Goal: Task Accomplishment & Management: Use online tool/utility

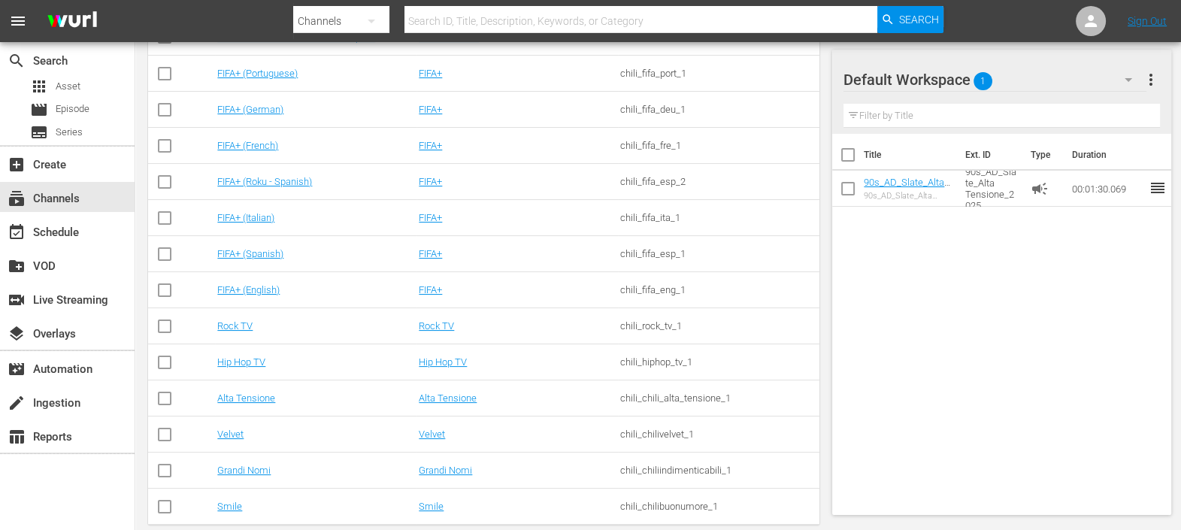
scroll to position [350, 0]
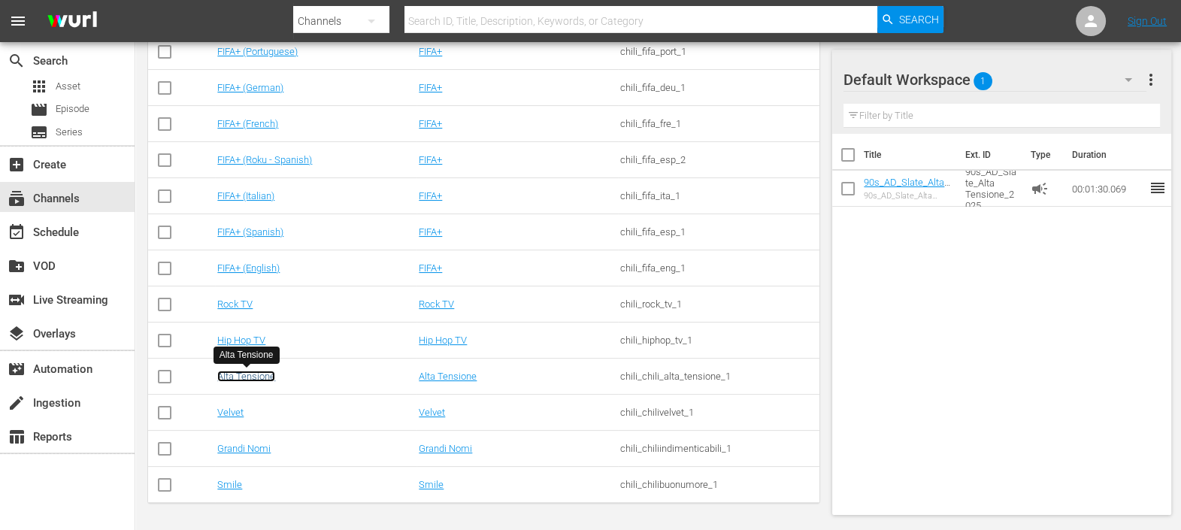
click at [222, 379] on link "Alta Tensione" at bounding box center [246, 376] width 58 height 11
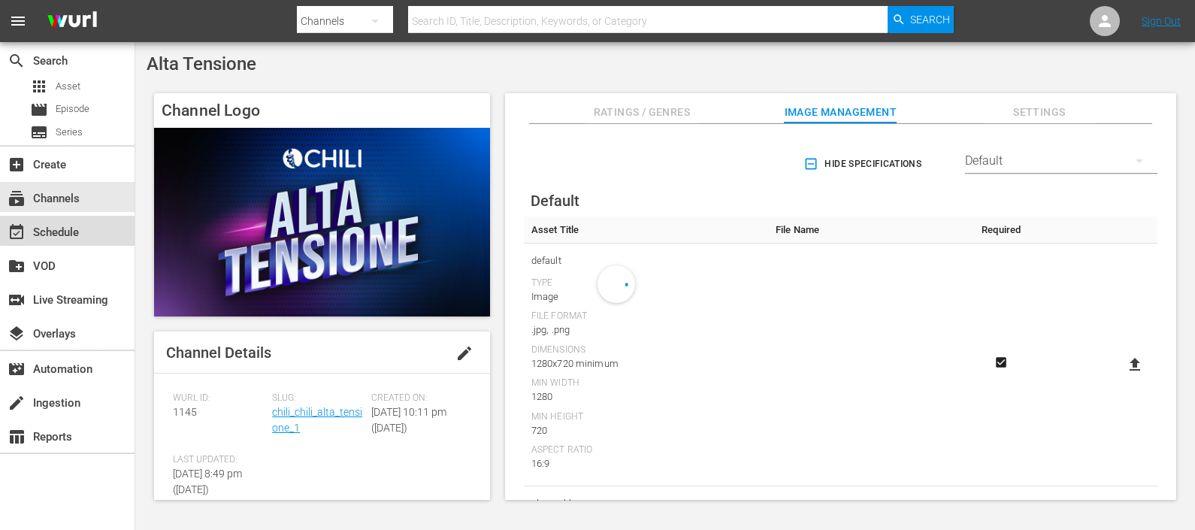
click at [65, 229] on div "event_available Schedule" at bounding box center [42, 230] width 84 height 14
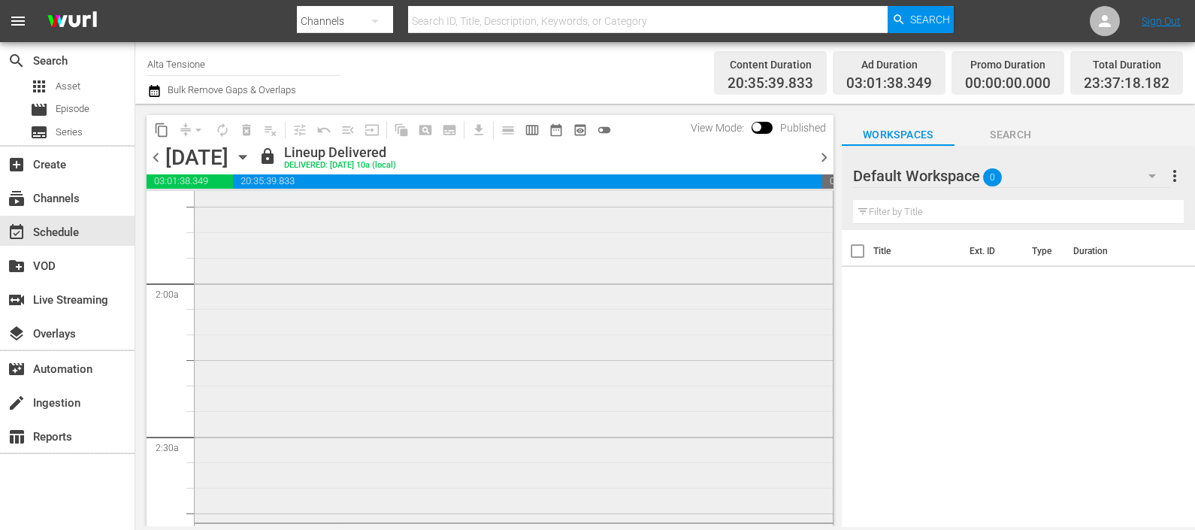
scroll to position [564, 0]
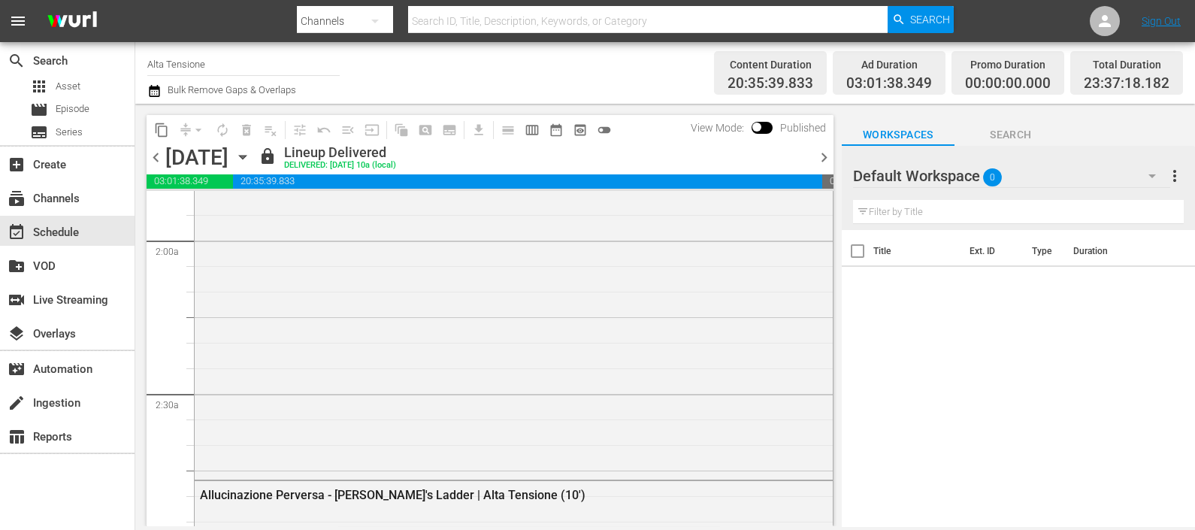
click at [255, 165] on div "[DATE] [DATE]" at bounding box center [209, 157] width 89 height 25
click at [251, 162] on icon "button" at bounding box center [242, 157] width 17 height 17
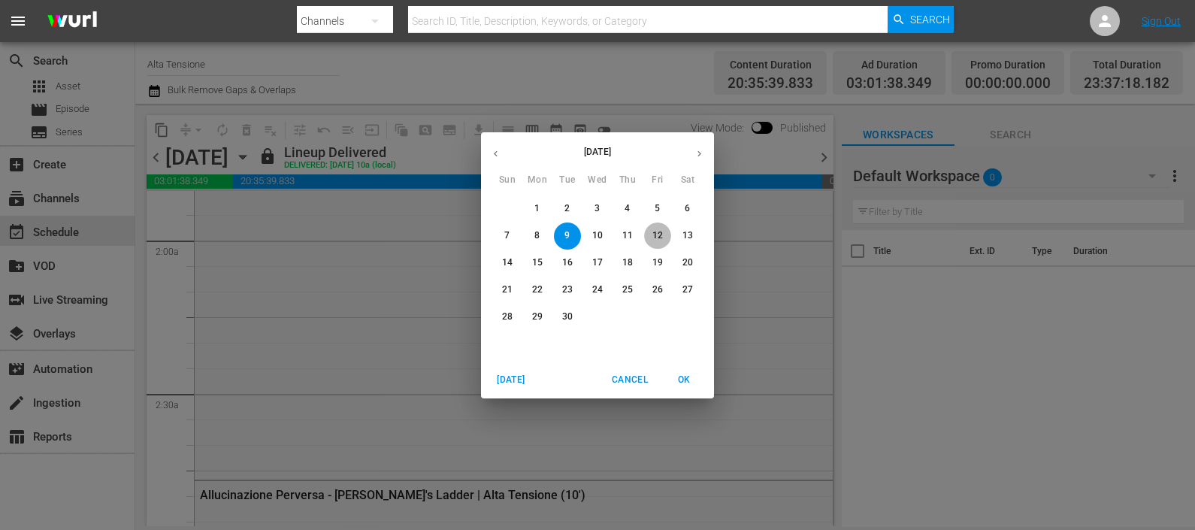
click at [665, 234] on span "12" at bounding box center [657, 235] width 27 height 13
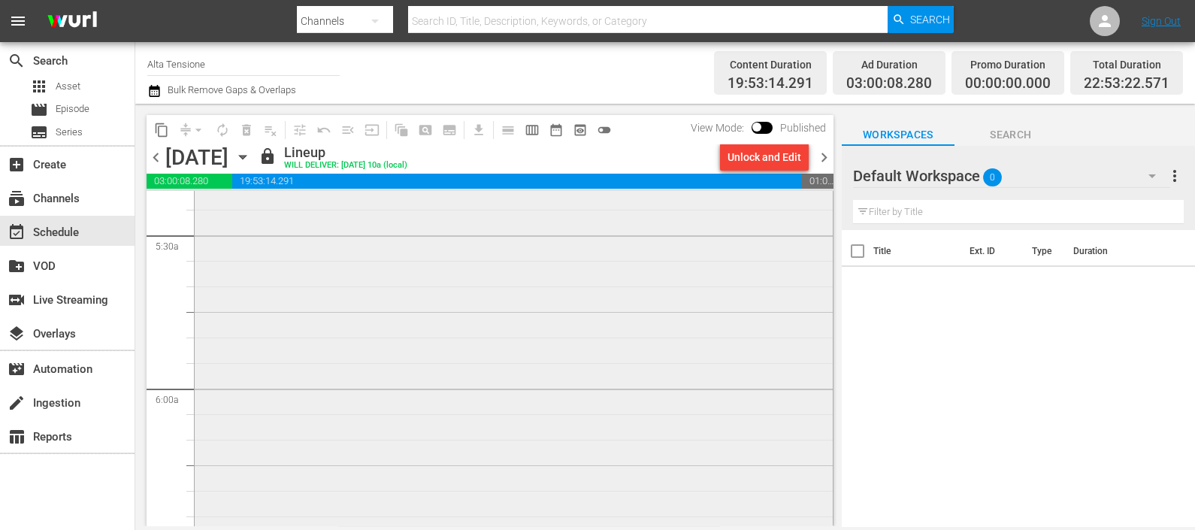
scroll to position [1904, 0]
click at [823, 159] on span "chevron_right" at bounding box center [824, 157] width 19 height 19
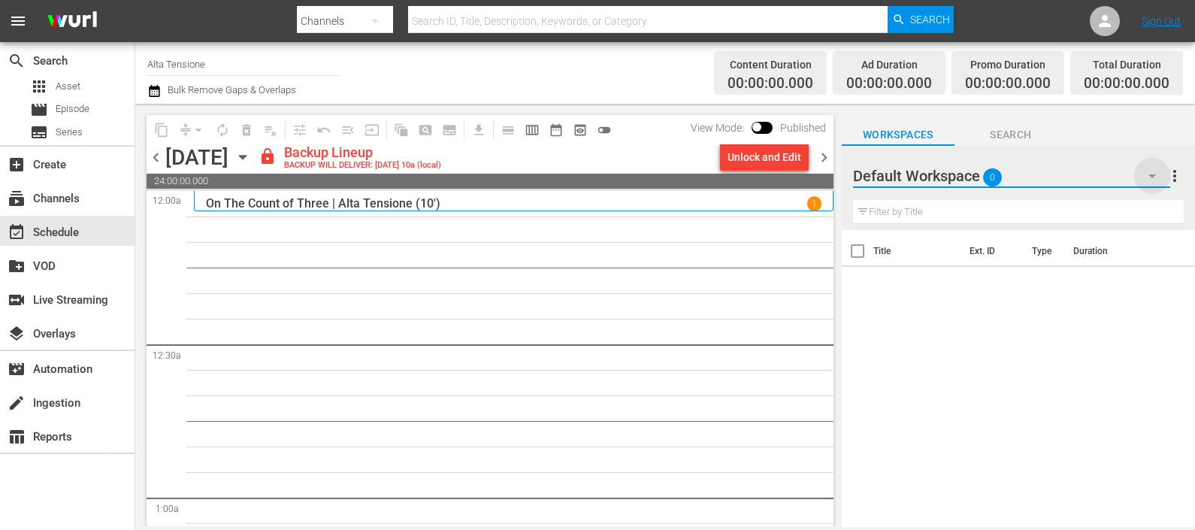
click at [1150, 169] on icon "button" at bounding box center [1152, 176] width 18 height 18
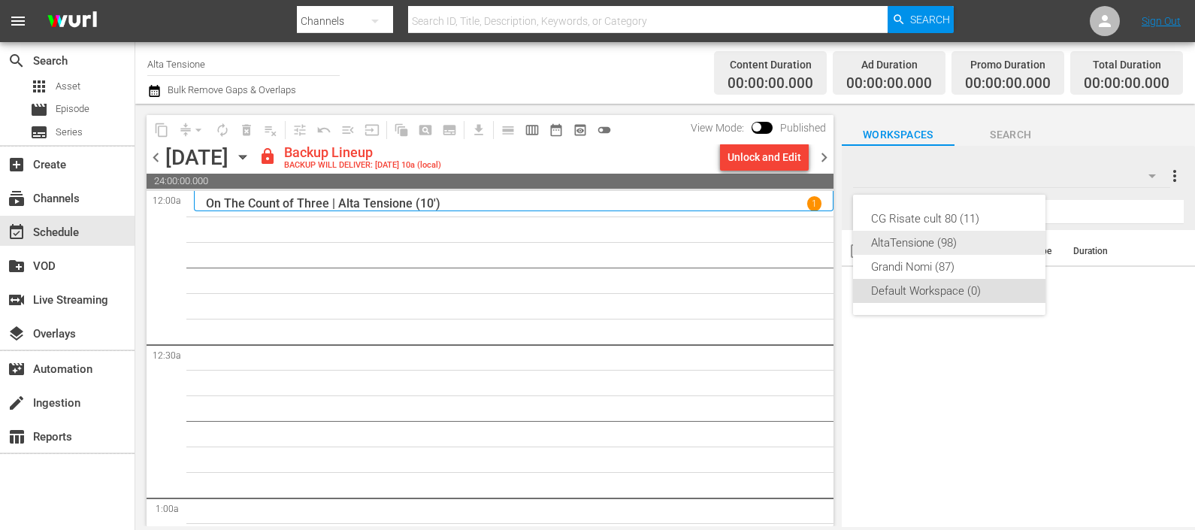
click at [911, 246] on div "AltaTensione (98)" at bounding box center [949, 243] width 156 height 24
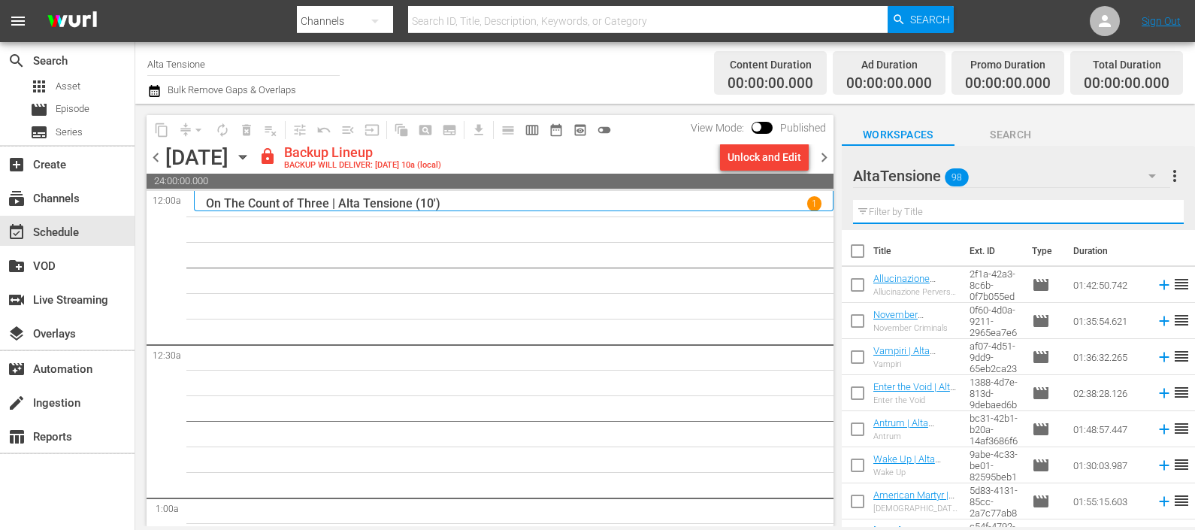
click at [947, 208] on input "text" at bounding box center [1018, 212] width 331 height 24
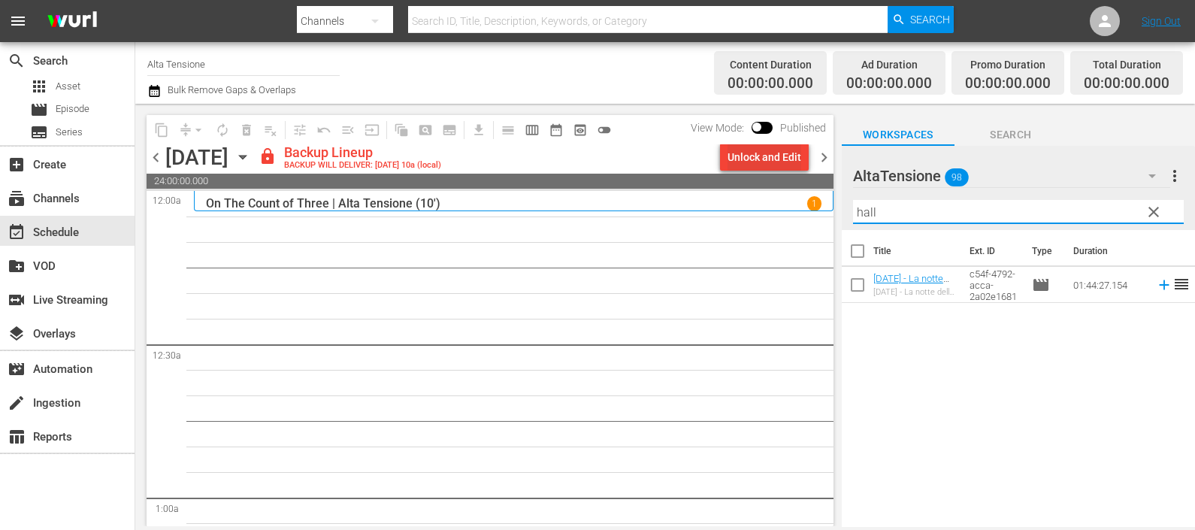
click at [789, 152] on div "Unlock and Edit" at bounding box center [765, 157] width 74 height 27
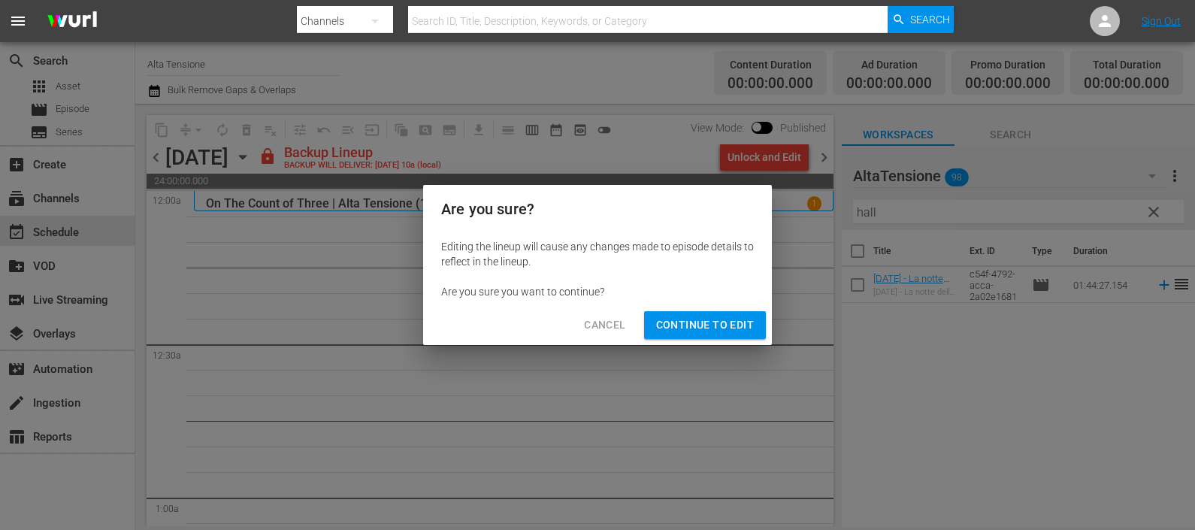
click at [700, 319] on span "Continue to Edit" at bounding box center [705, 325] width 98 height 19
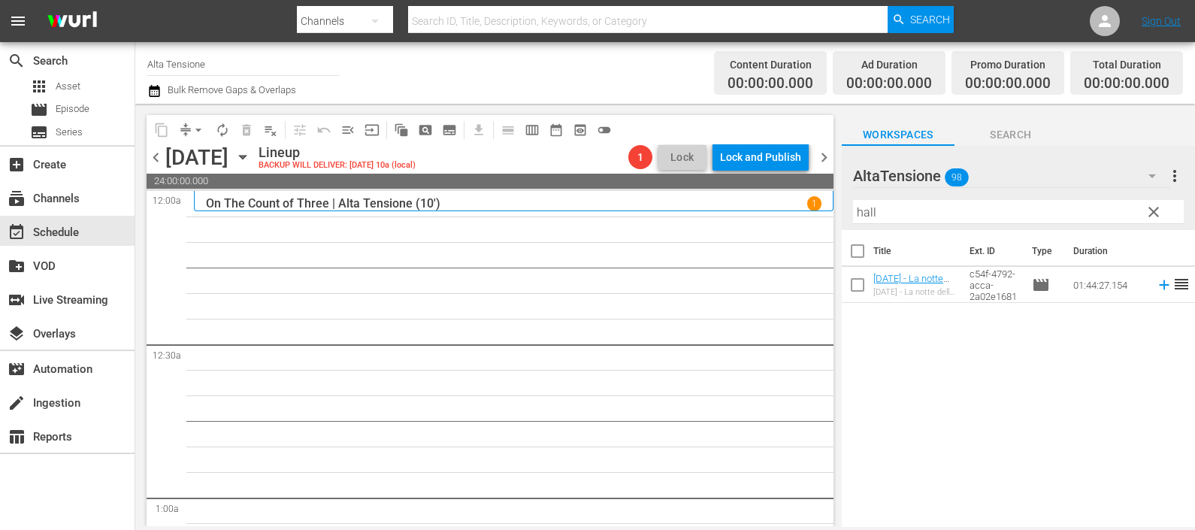
click at [1156, 286] on icon at bounding box center [1164, 285] width 17 height 17
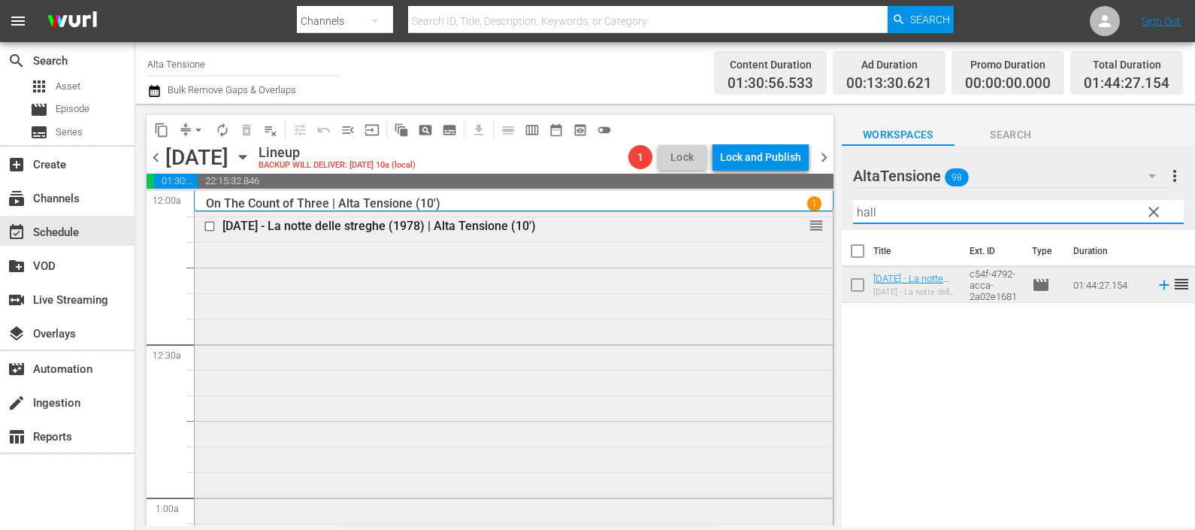
drag, startPoint x: 889, startPoint y: 206, endPoint x: 809, endPoint y: 220, distance: 81.7
click at [812, 221] on div "content_copy compress arrow_drop_down autorenew_outlined delete_forever_outline…" at bounding box center [665, 315] width 1060 height 422
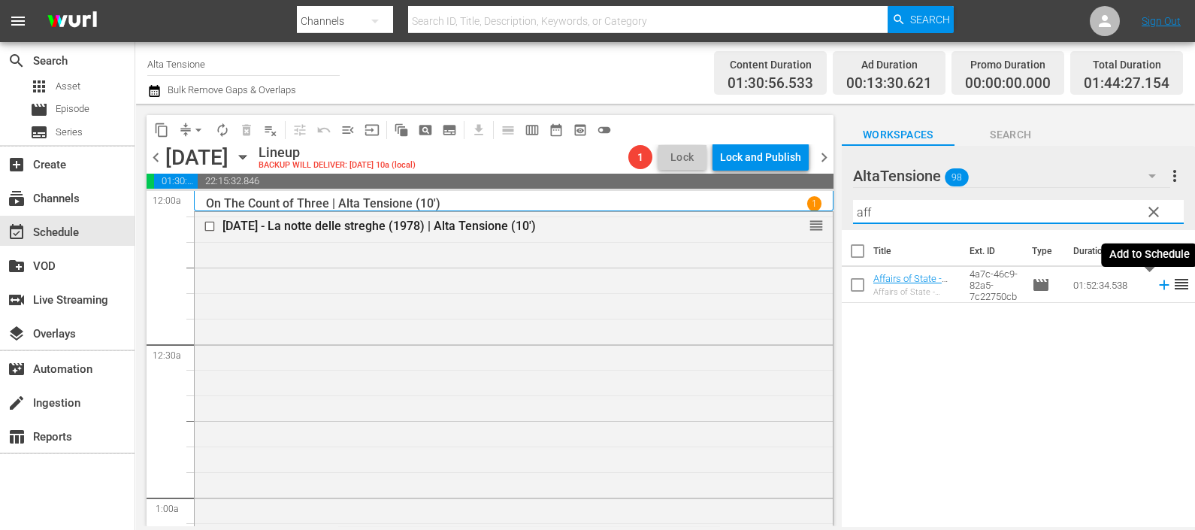
click at [1159, 285] on icon at bounding box center [1164, 285] width 10 height 10
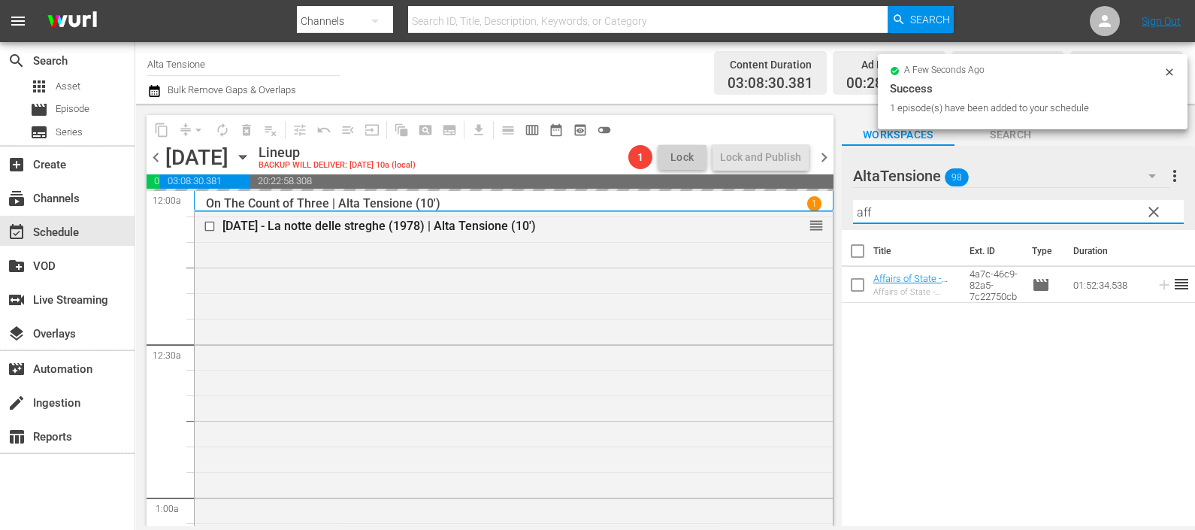
drag, startPoint x: 951, startPoint y: 208, endPoint x: 830, endPoint y: 220, distance: 121.6
click at [830, 220] on div "content_copy compress arrow_drop_down autorenew_outlined delete_forever_outline…" at bounding box center [665, 315] width 1060 height 422
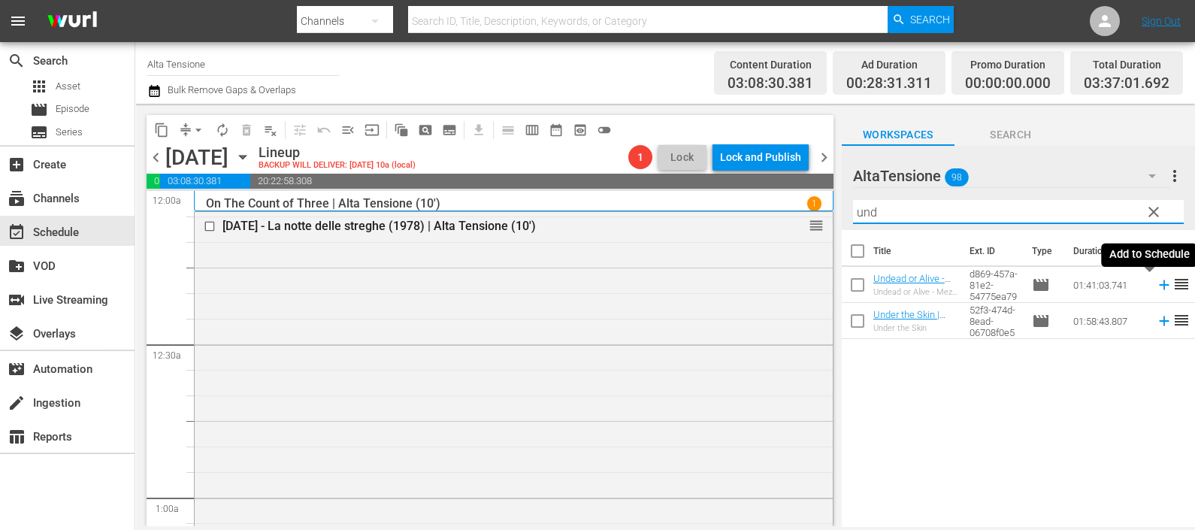
click at [1156, 289] on icon at bounding box center [1164, 285] width 17 height 17
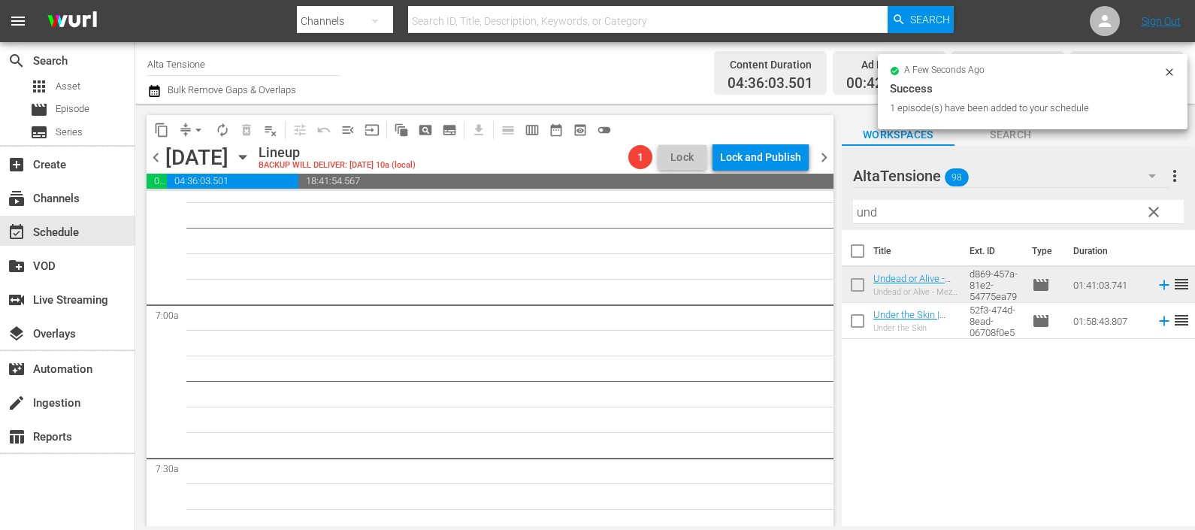
scroll to position [2067, 0]
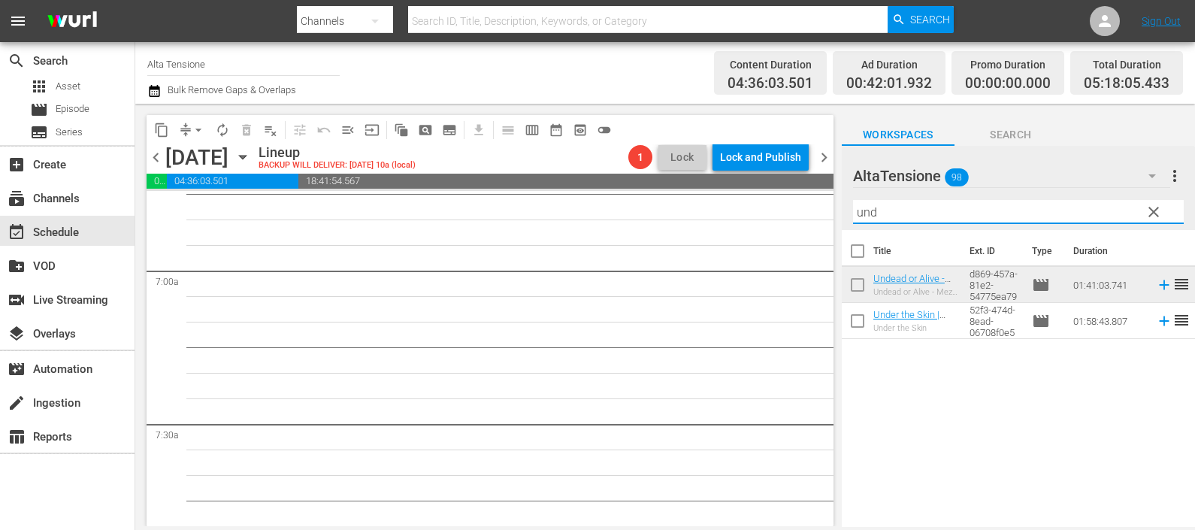
drag, startPoint x: 901, startPoint y: 218, endPoint x: 757, endPoint y: 217, distance: 144.3
click at [757, 217] on div "content_copy compress arrow_drop_down autorenew_outlined delete_forever_outline…" at bounding box center [665, 315] width 1060 height 422
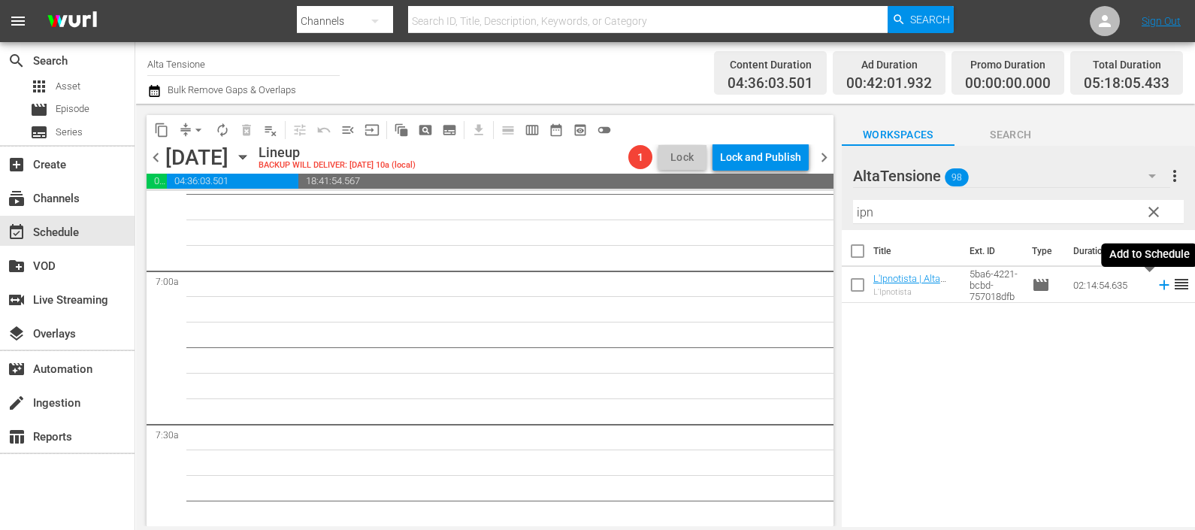
click at [1156, 284] on icon at bounding box center [1164, 285] width 17 height 17
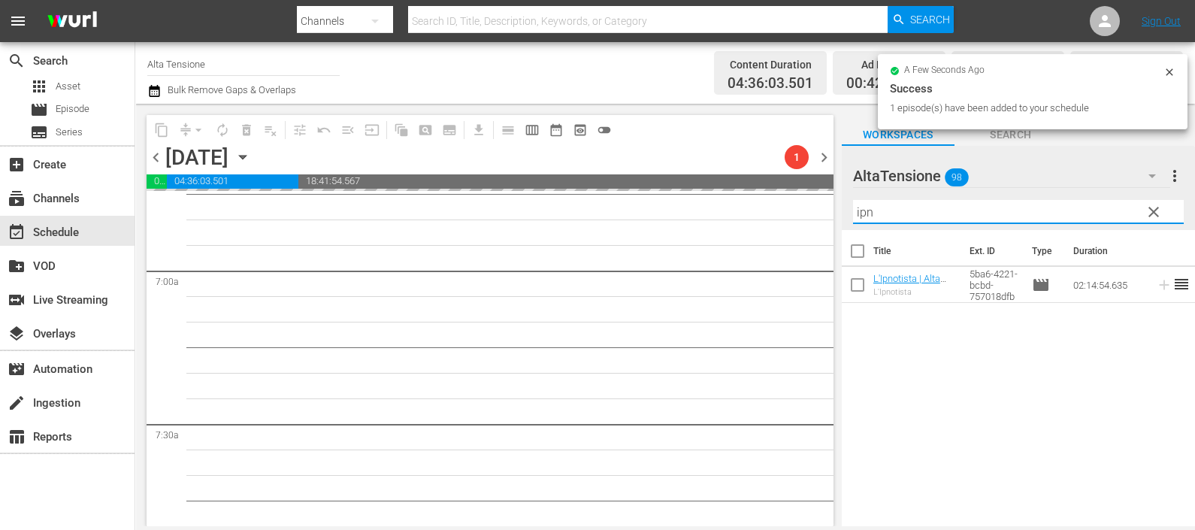
drag, startPoint x: 894, startPoint y: 217, endPoint x: 838, endPoint y: 207, distance: 57.2
click at [838, 209] on div "content_copy compress arrow_drop_down autorenew_outlined delete_forever_outline…" at bounding box center [665, 315] width 1060 height 422
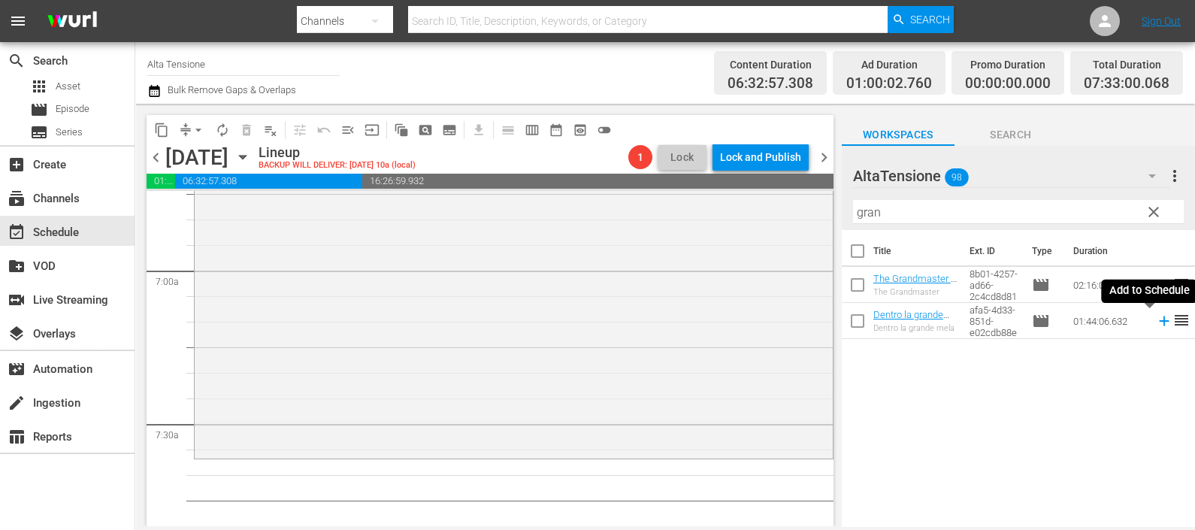
click at [1159, 322] on icon at bounding box center [1164, 321] width 10 height 10
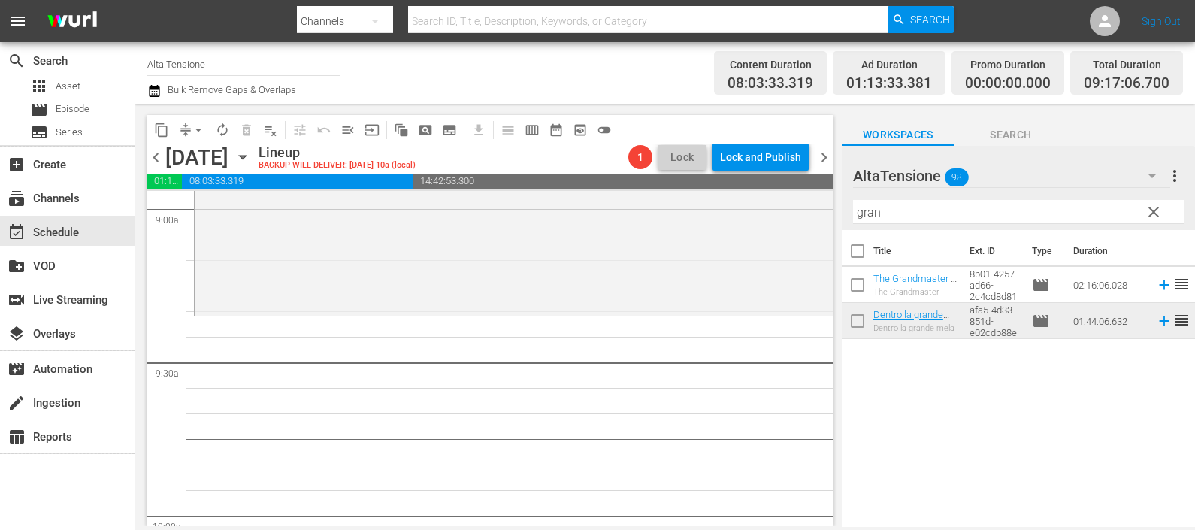
scroll to position [3100, 0]
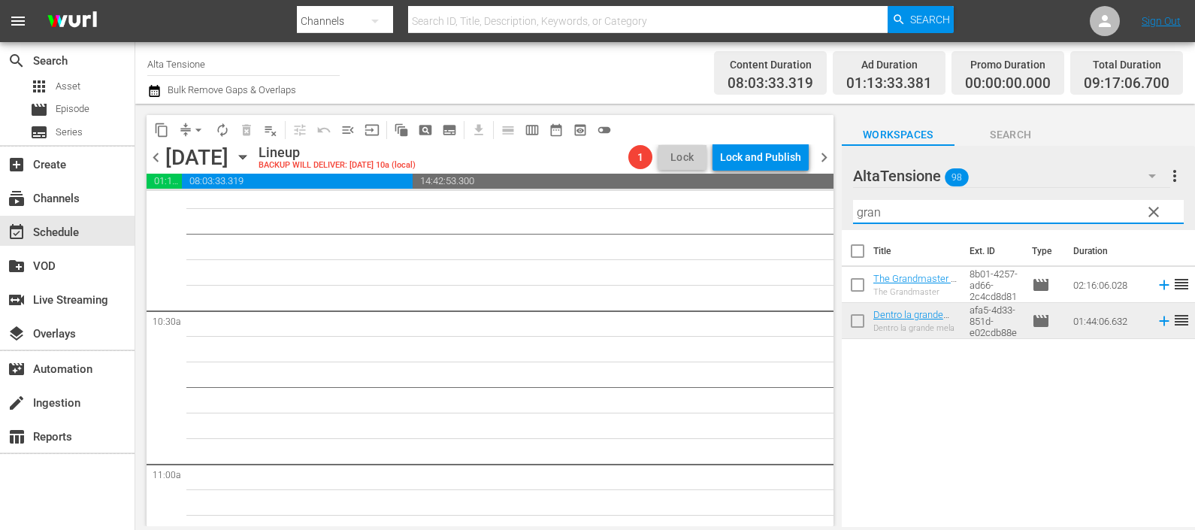
drag, startPoint x: 923, startPoint y: 207, endPoint x: 833, endPoint y: 209, distance: 90.2
click at [834, 209] on div "content_copy compress arrow_drop_down autorenew_outlined delete_forever_outline…" at bounding box center [665, 315] width 1060 height 422
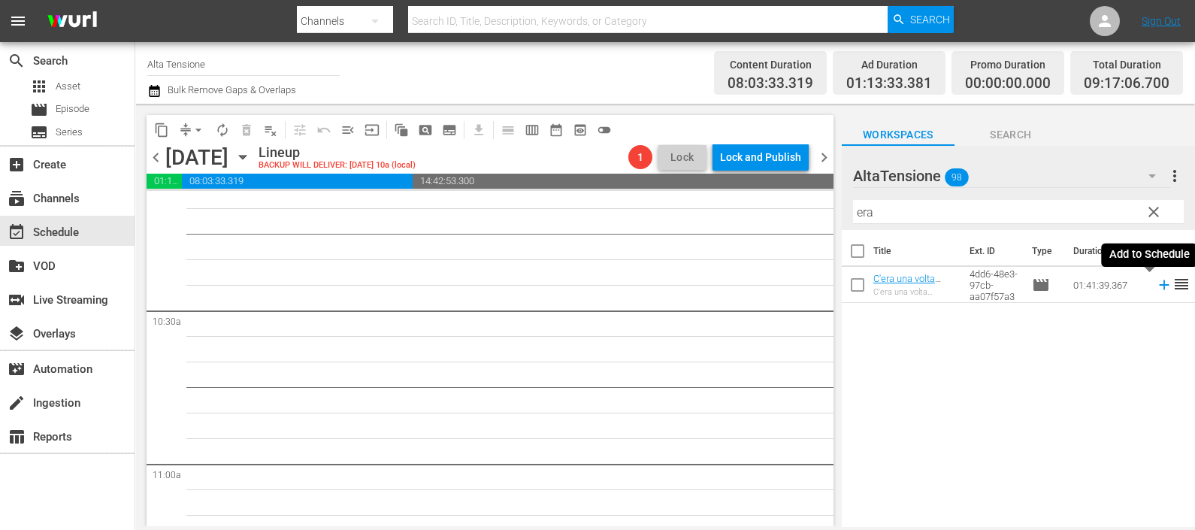
click at [1156, 283] on icon at bounding box center [1164, 285] width 17 height 17
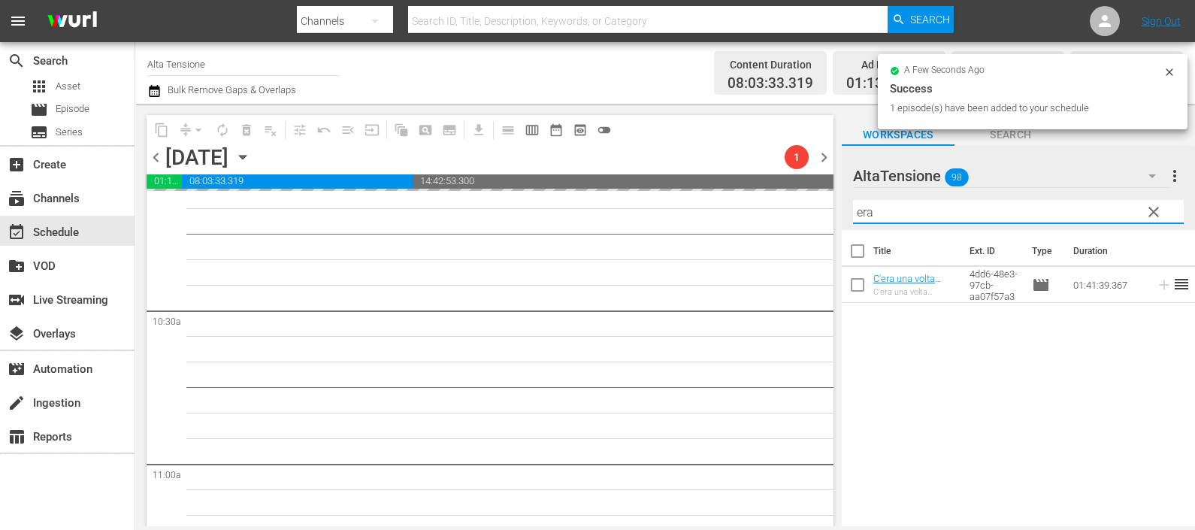
drag, startPoint x: 838, startPoint y: 210, endPoint x: 825, endPoint y: 210, distance: 12.8
click at [825, 210] on div "content_copy compress arrow_drop_down autorenew_outlined delete_forever_outline…" at bounding box center [665, 315] width 1060 height 422
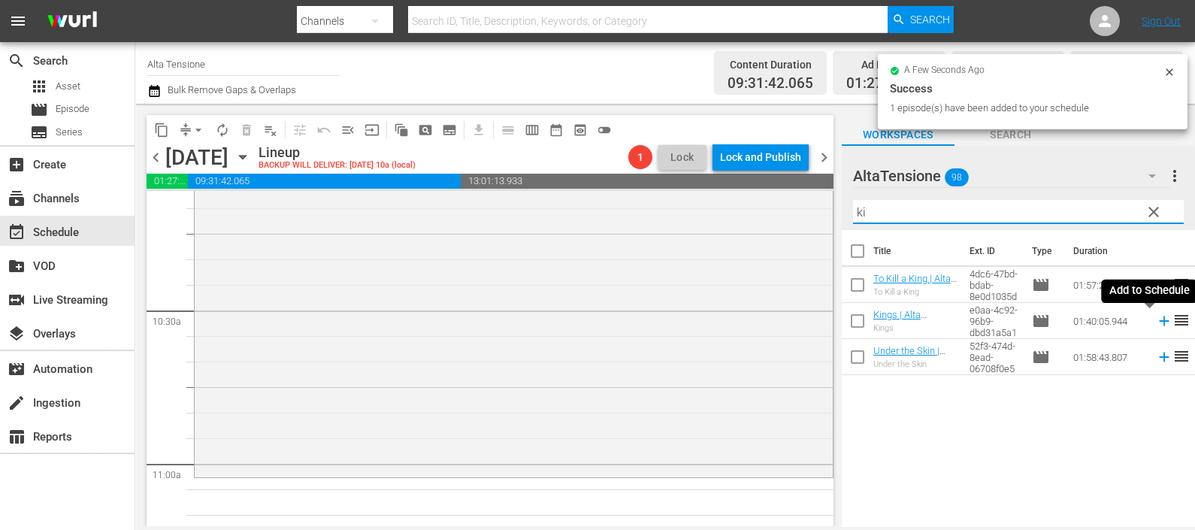
click at [1159, 321] on icon at bounding box center [1164, 321] width 10 height 10
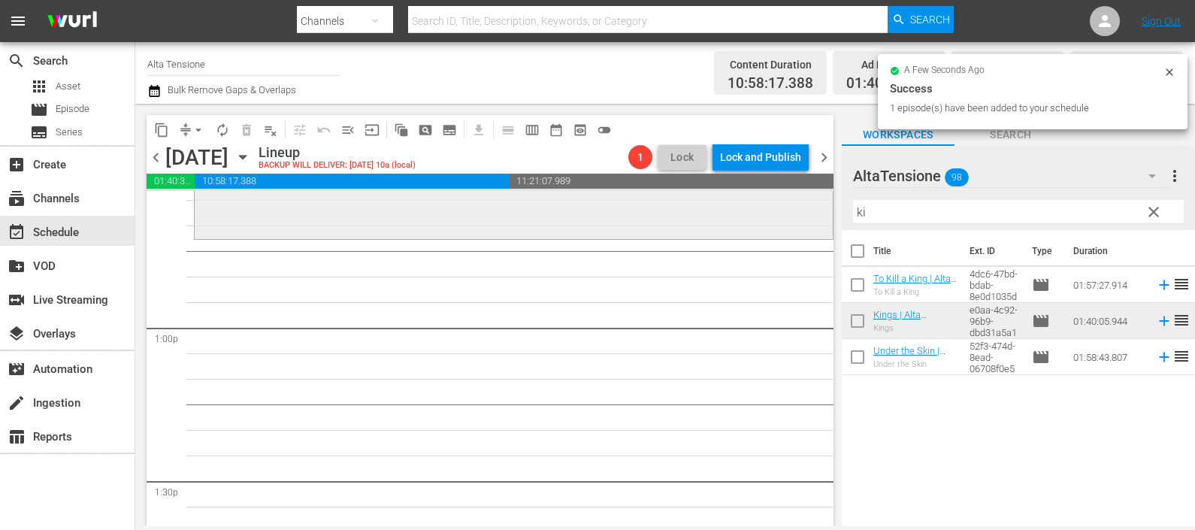
scroll to position [3852, 0]
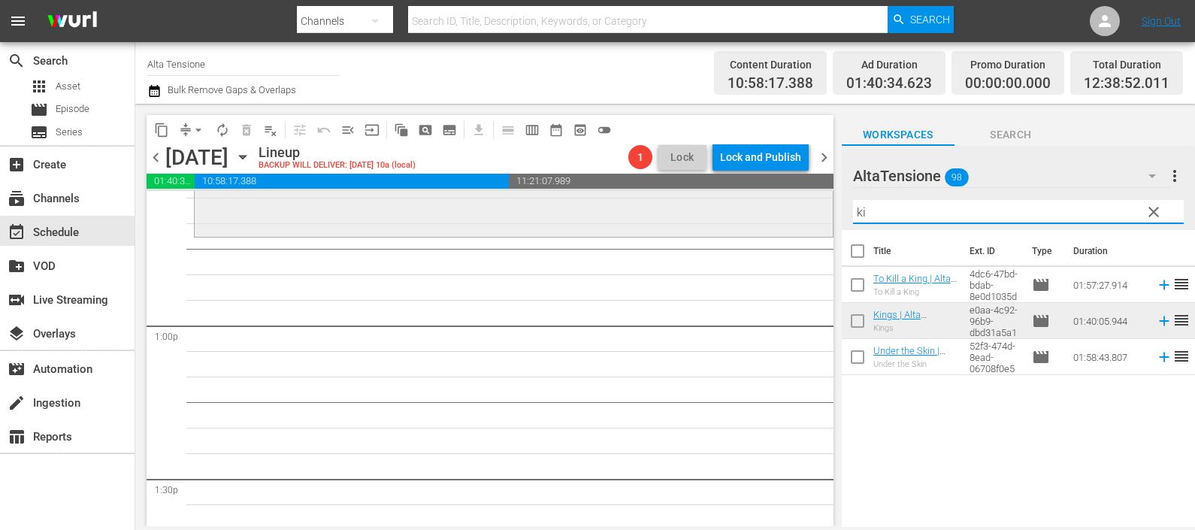
drag, startPoint x: 875, startPoint y: 209, endPoint x: 792, endPoint y: 210, distance: 82.7
click at [793, 210] on div "content_copy compress arrow_drop_down autorenew_outlined delete_forever_outline…" at bounding box center [665, 315] width 1060 height 422
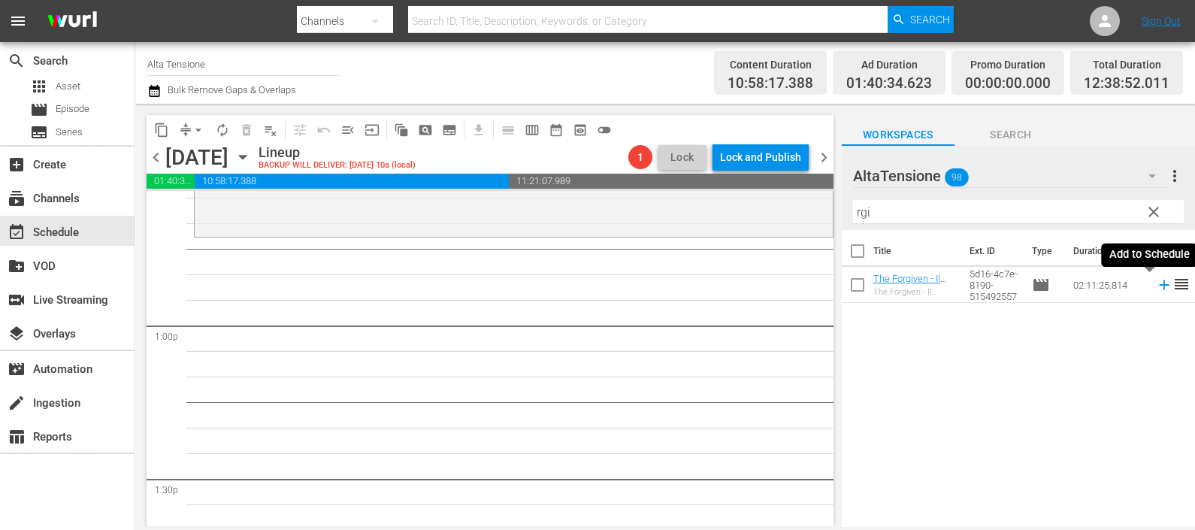
click at [1156, 287] on icon at bounding box center [1164, 285] width 17 height 17
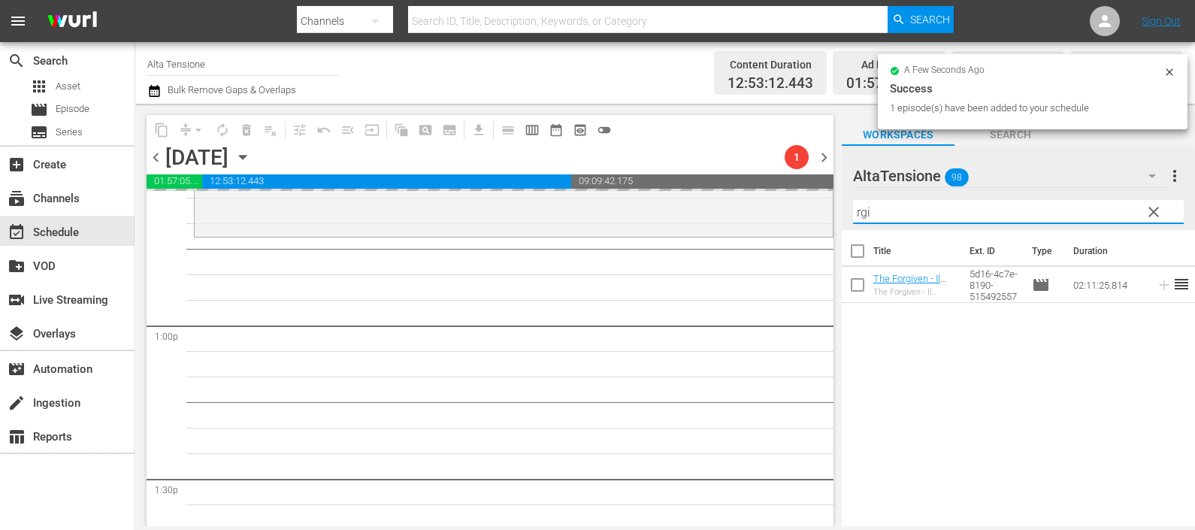
drag, startPoint x: 876, startPoint y: 216, endPoint x: 830, endPoint y: 216, distance: 45.1
click at [832, 215] on div "content_copy compress arrow_drop_down autorenew_outlined delete_forever_outline…" at bounding box center [665, 315] width 1060 height 422
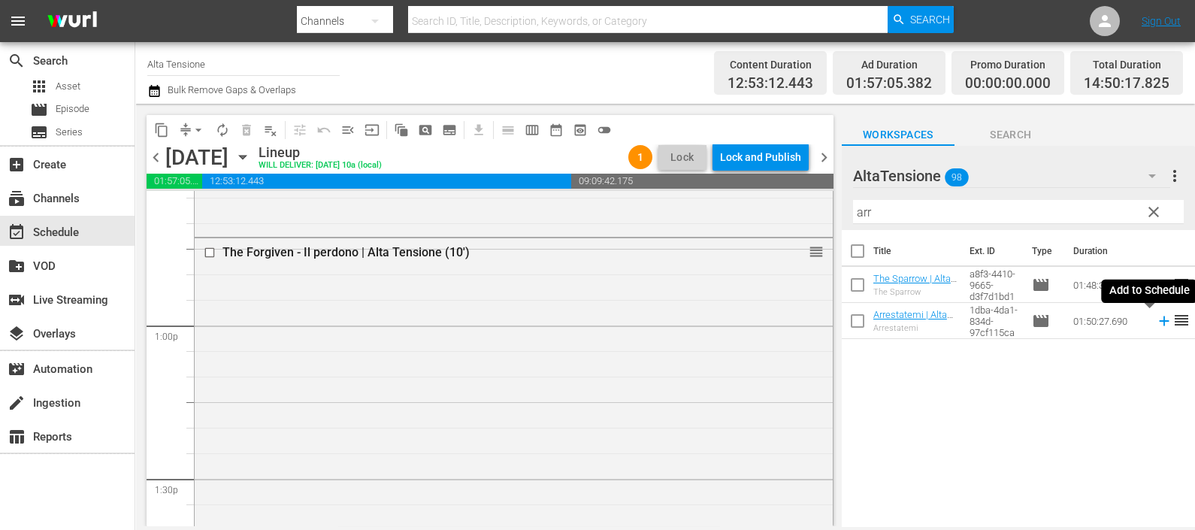
drag, startPoint x: 1154, startPoint y: 322, endPoint x: 1115, endPoint y: 329, distance: 40.5
click at [1156, 322] on icon at bounding box center [1164, 321] width 17 height 17
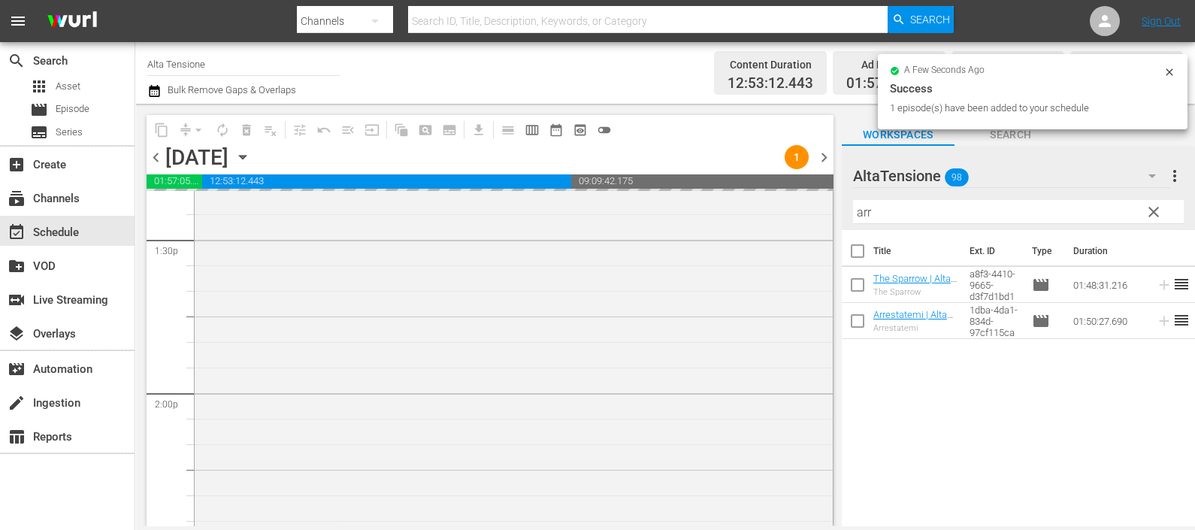
scroll to position [4509, 0]
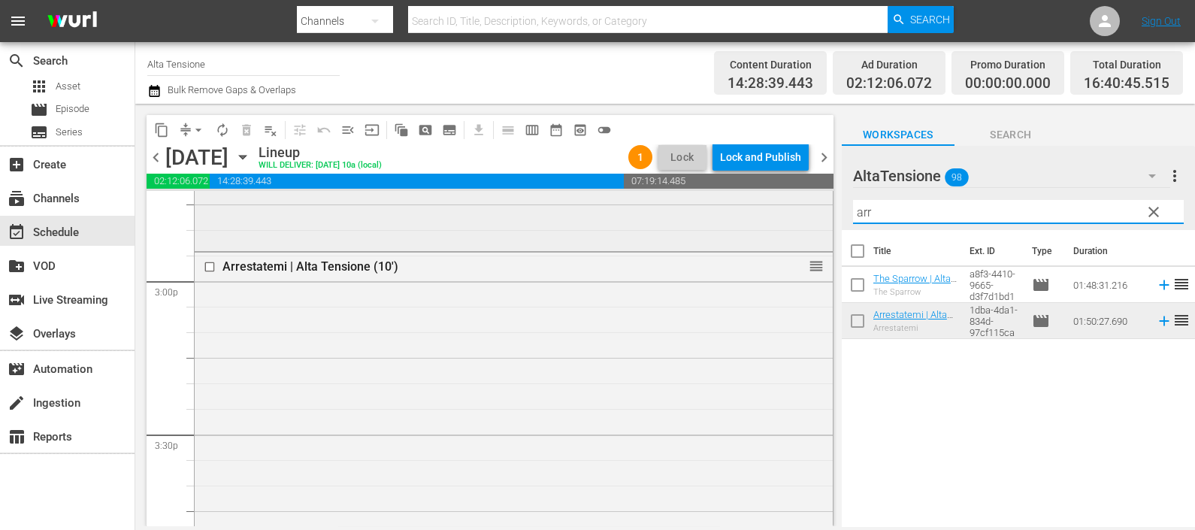
drag, startPoint x: 882, startPoint y: 214, endPoint x: 813, endPoint y: 216, distance: 69.2
click at [813, 216] on div "content_copy compress arrow_drop_down autorenew_outlined delete_forever_outline…" at bounding box center [665, 315] width 1060 height 422
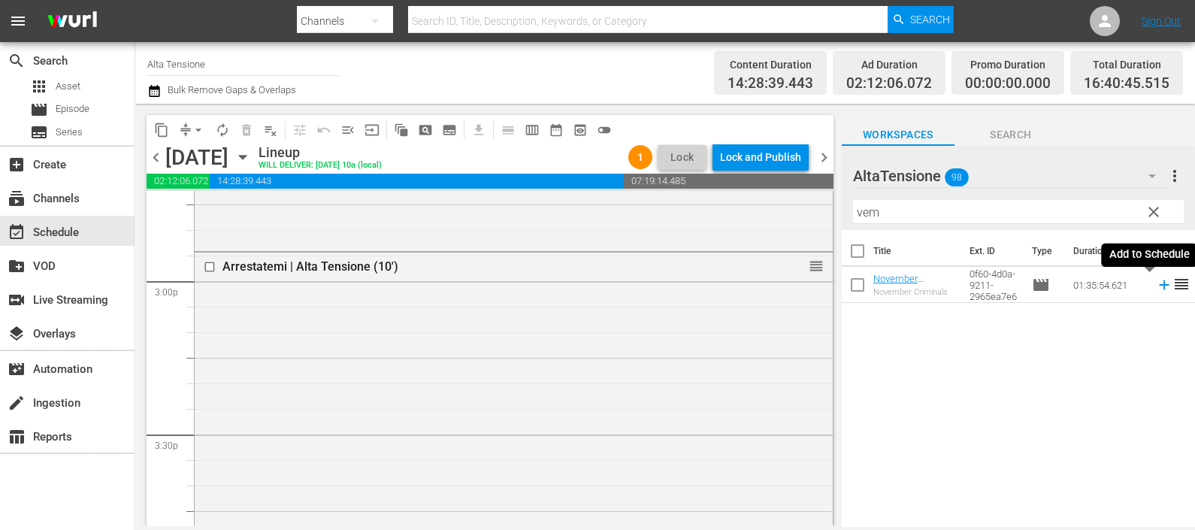
click at [1156, 283] on icon at bounding box center [1164, 285] width 17 height 17
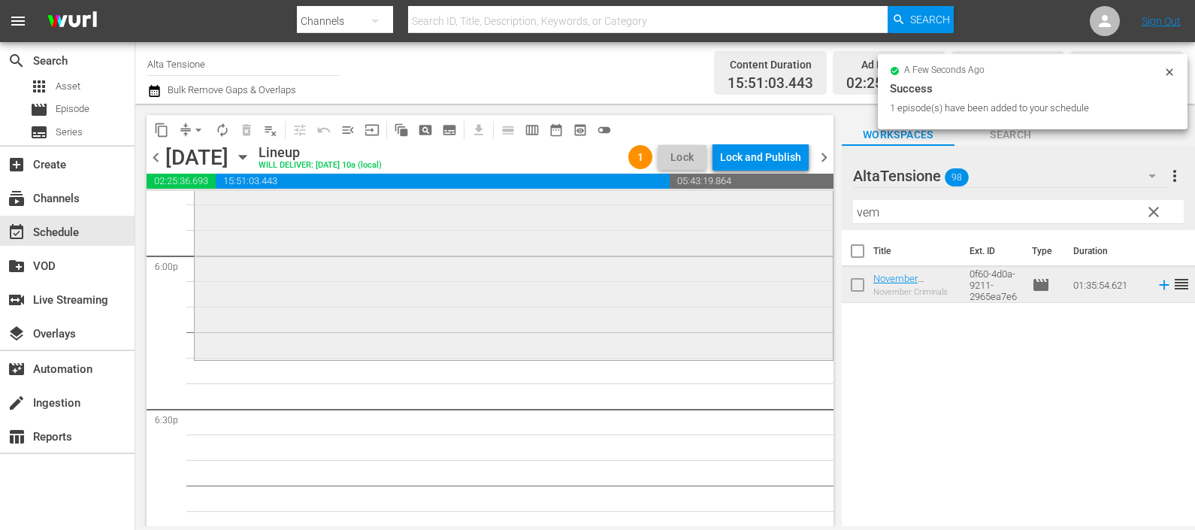
scroll to position [5542, 0]
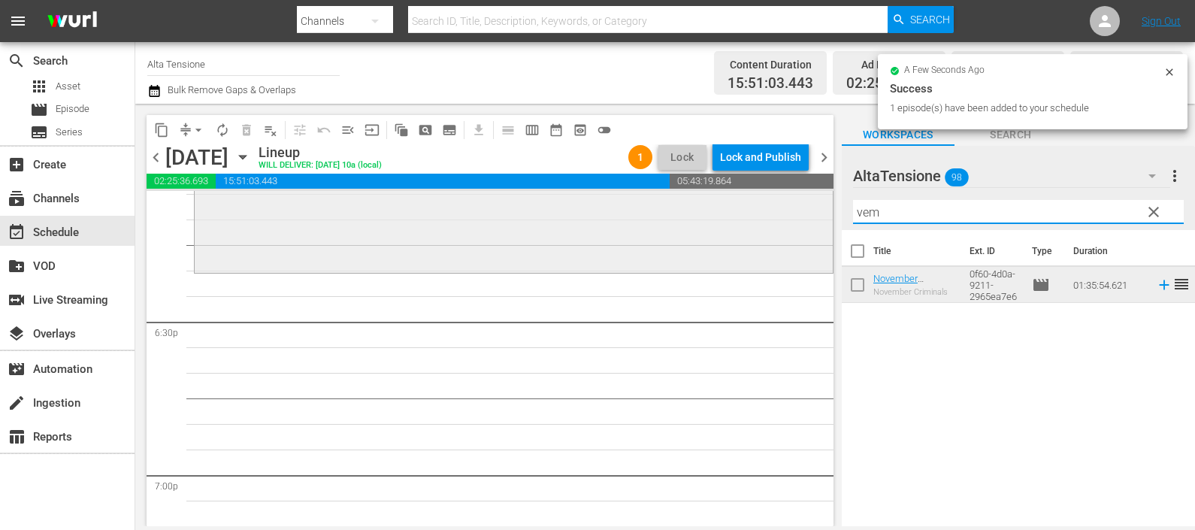
drag, startPoint x: 915, startPoint y: 214, endPoint x: 802, endPoint y: 218, distance: 113.5
click at [803, 218] on div "content_copy compress arrow_drop_down autorenew_outlined delete_forever_outline…" at bounding box center [665, 315] width 1060 height 422
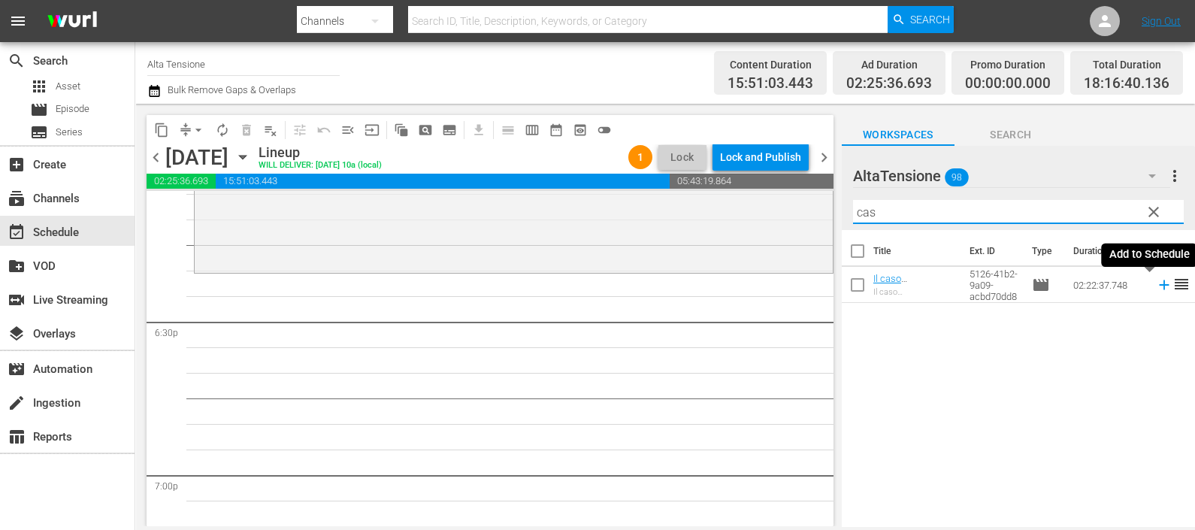
click at [1159, 285] on icon at bounding box center [1164, 285] width 10 height 10
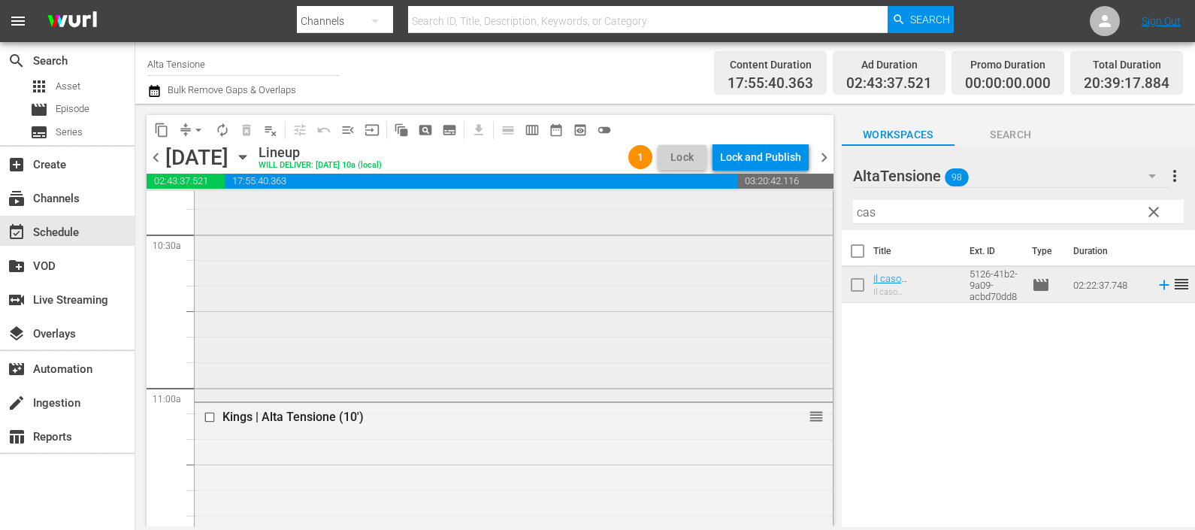
scroll to position [3194, 0]
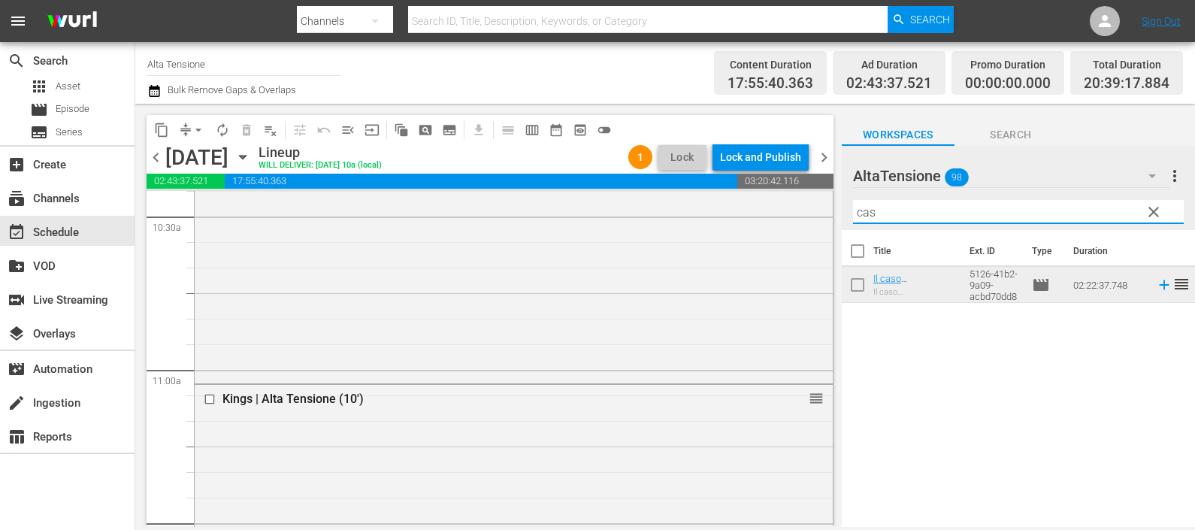
drag, startPoint x: 899, startPoint y: 205, endPoint x: 823, endPoint y: 210, distance: 76.0
click at [826, 212] on div "content_copy compress arrow_drop_down autorenew_outlined delete_forever_outline…" at bounding box center [665, 315] width 1060 height 422
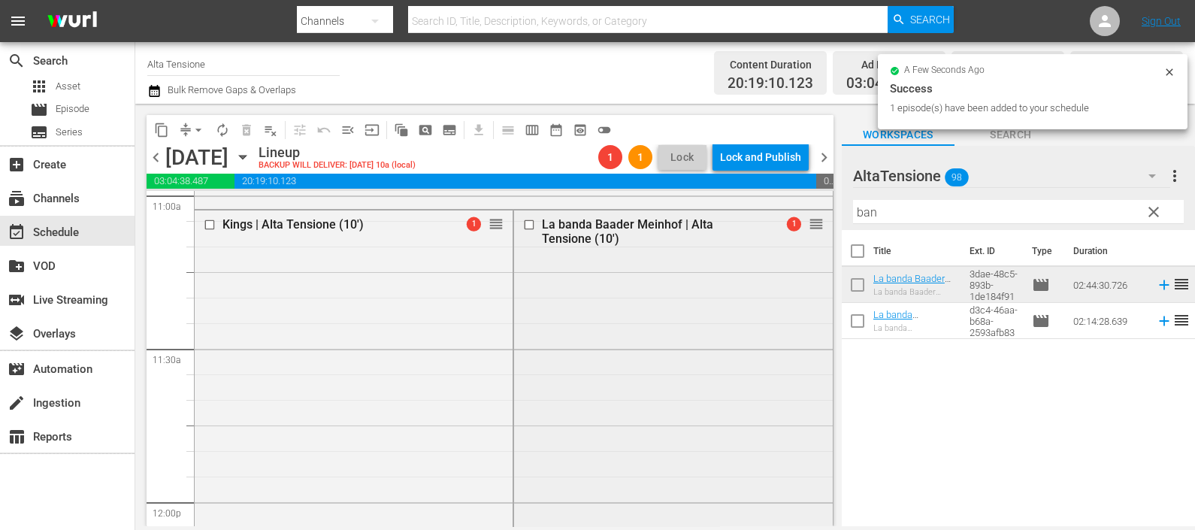
scroll to position [3382, 0]
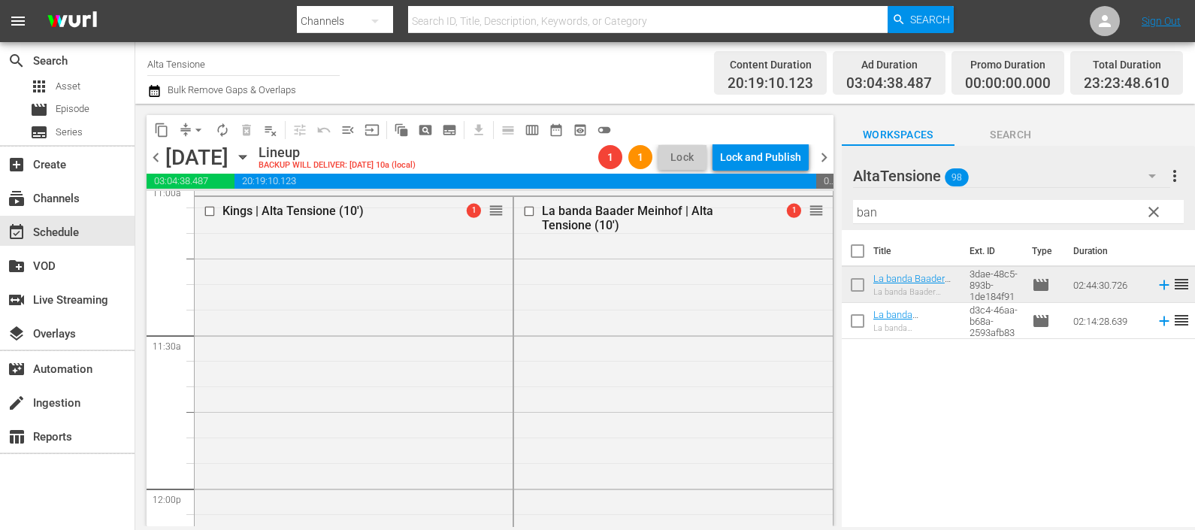
drag, startPoint x: 489, startPoint y: 212, endPoint x: 447, endPoint y: 500, distance: 290.8
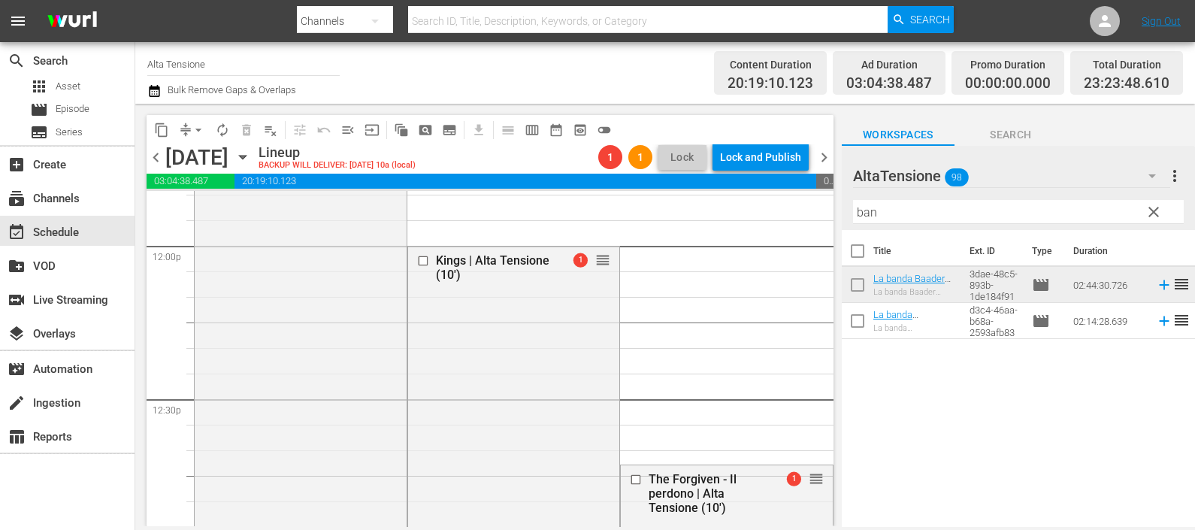
scroll to position [3664, 0]
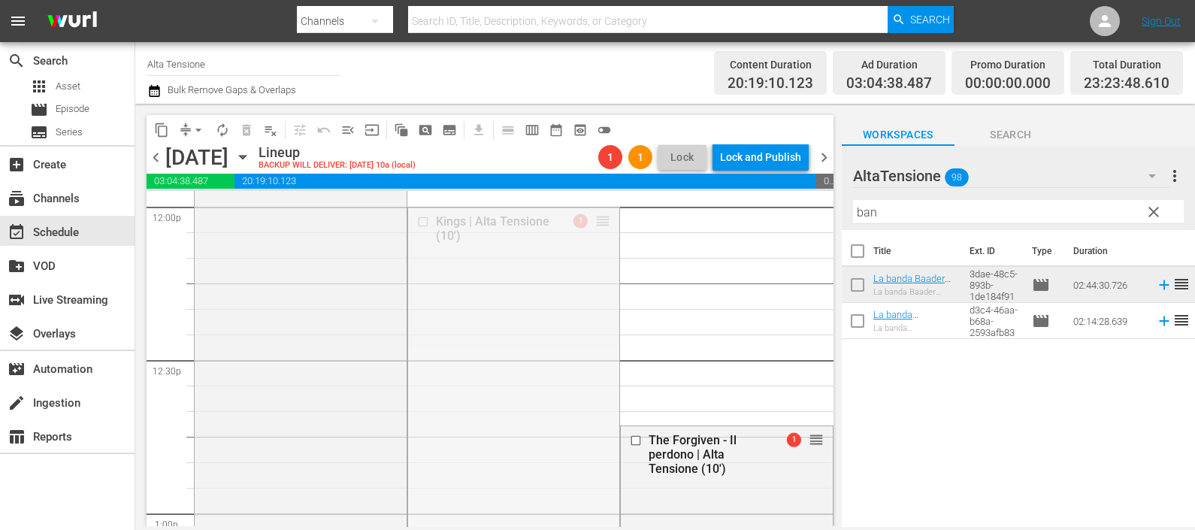
drag, startPoint x: 591, startPoint y: 233, endPoint x: 558, endPoint y: 464, distance: 233.0
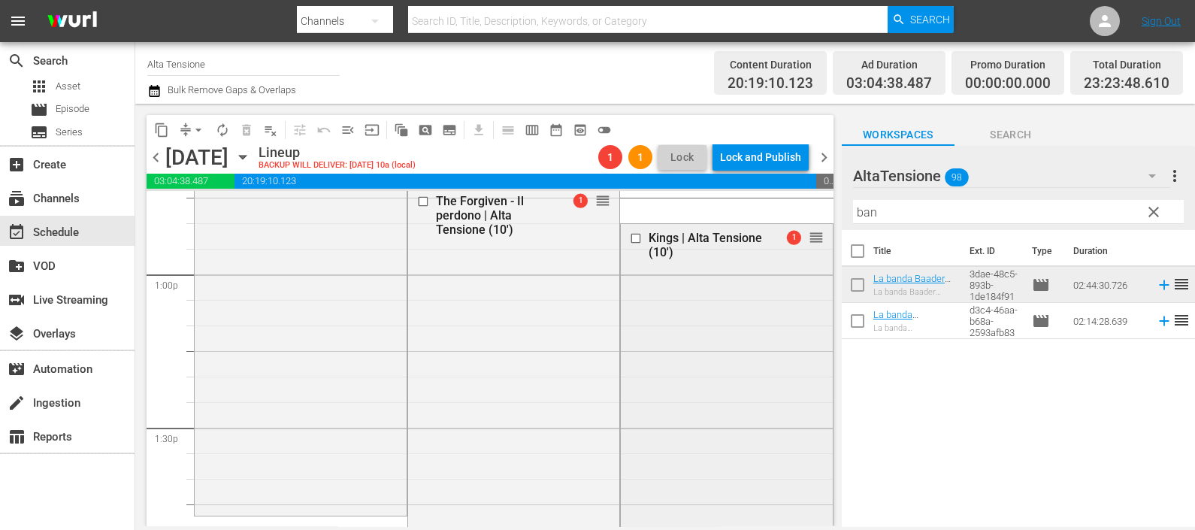
scroll to position [3946, 0]
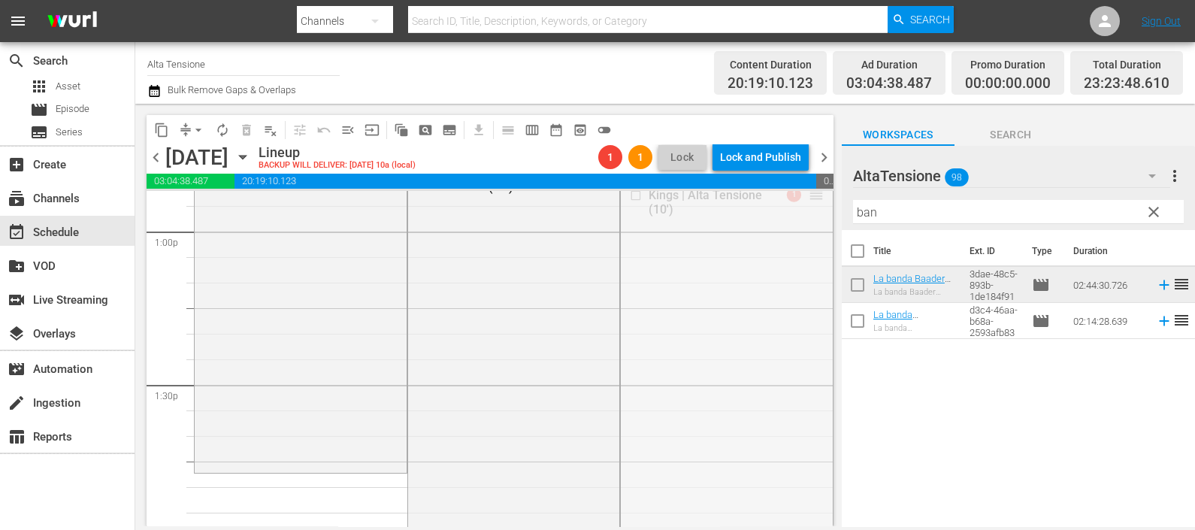
drag, startPoint x: 805, startPoint y: 201, endPoint x: 732, endPoint y: 477, distance: 286.0
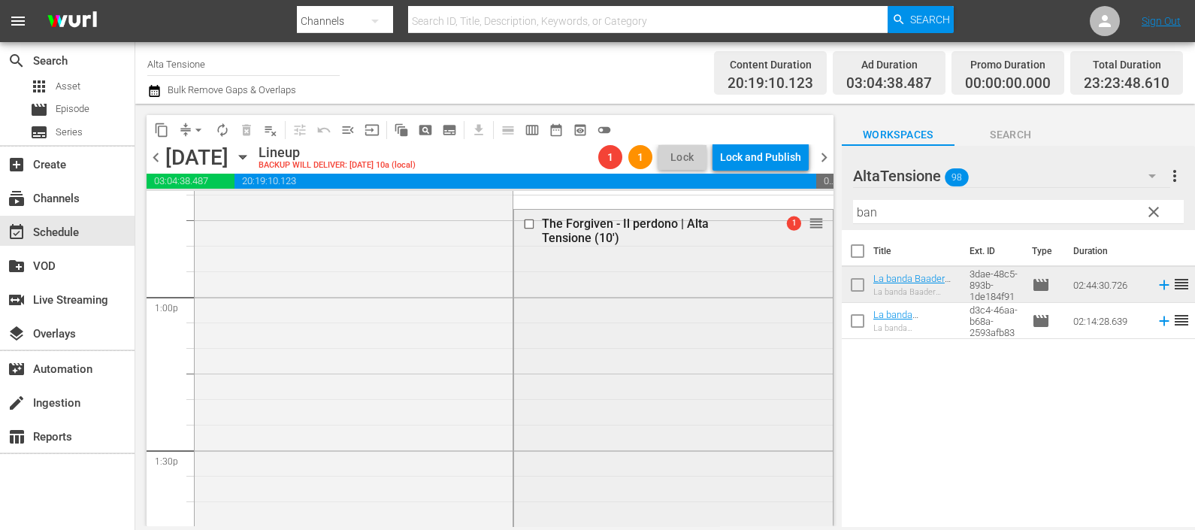
scroll to position [3852, 0]
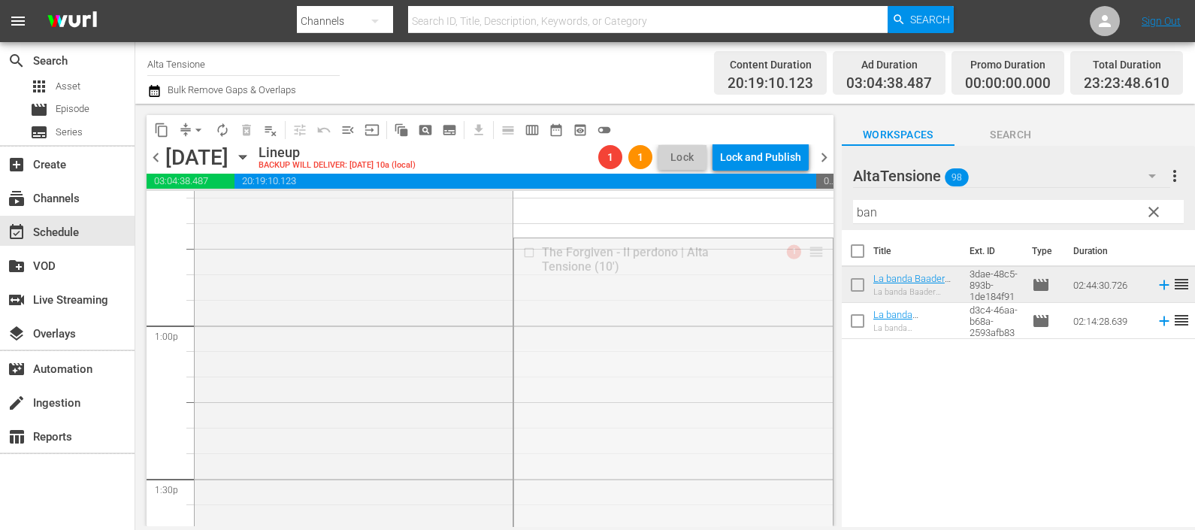
drag, startPoint x: 805, startPoint y: 260, endPoint x: 779, endPoint y: 517, distance: 258.4
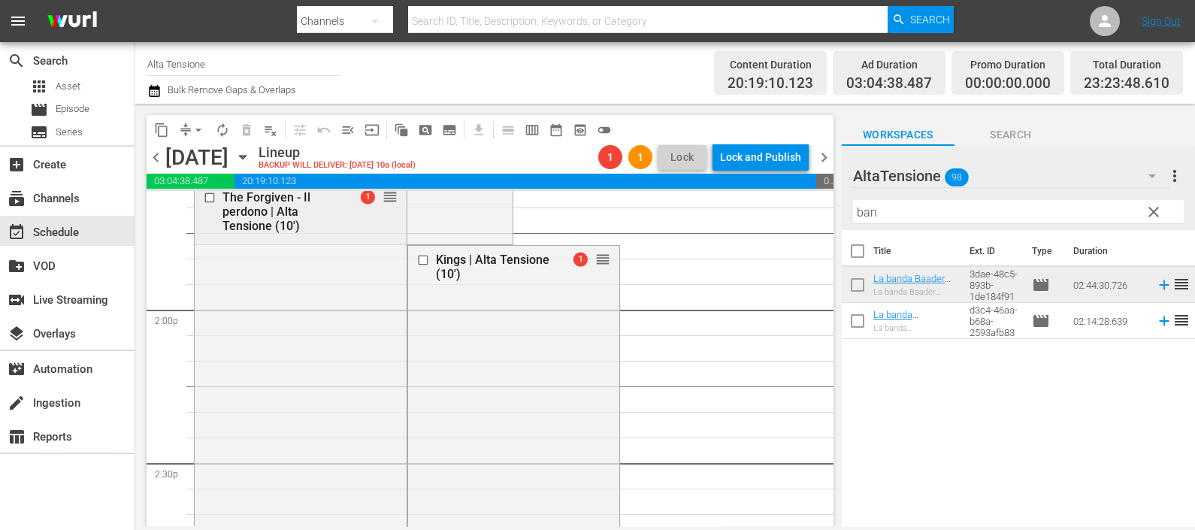
scroll to position [4134, 0]
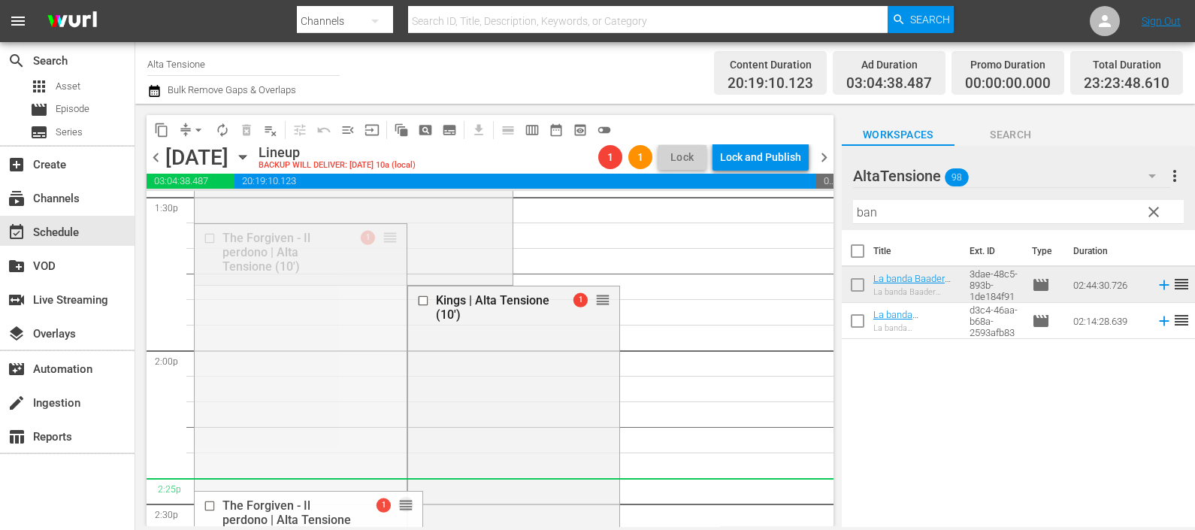
drag, startPoint x: 380, startPoint y: 237, endPoint x: 378, endPoint y: 483, distance: 245.8
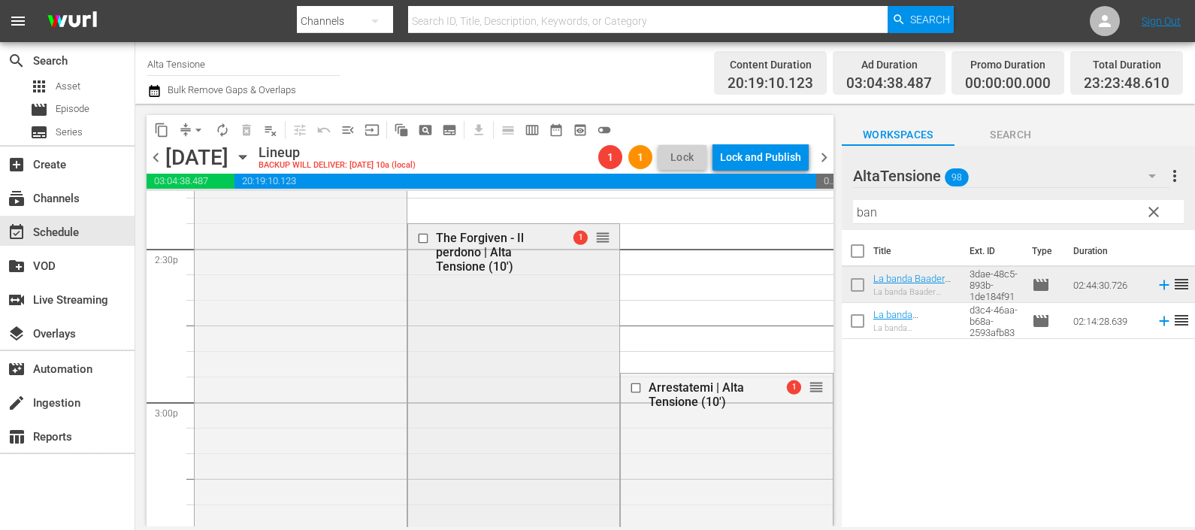
scroll to position [4415, 0]
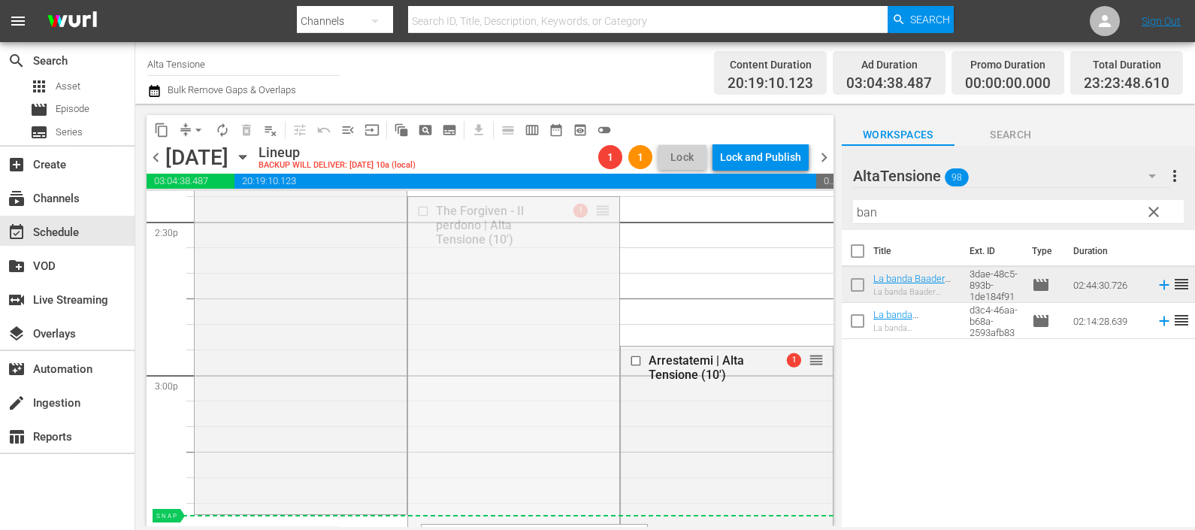
drag, startPoint x: 597, startPoint y: 207, endPoint x: 544, endPoint y: 522, distance: 318.7
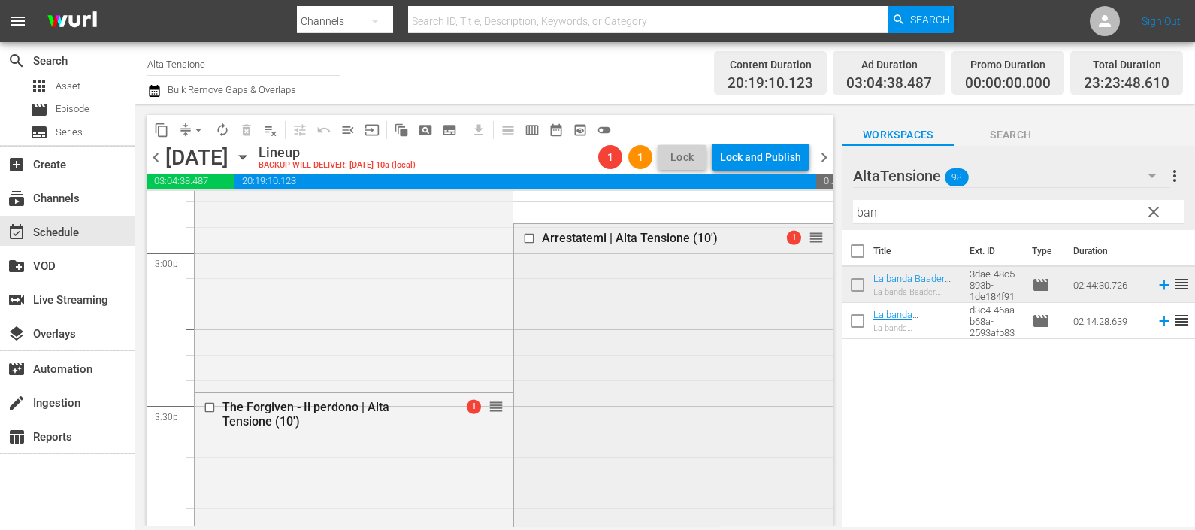
scroll to position [4509, 0]
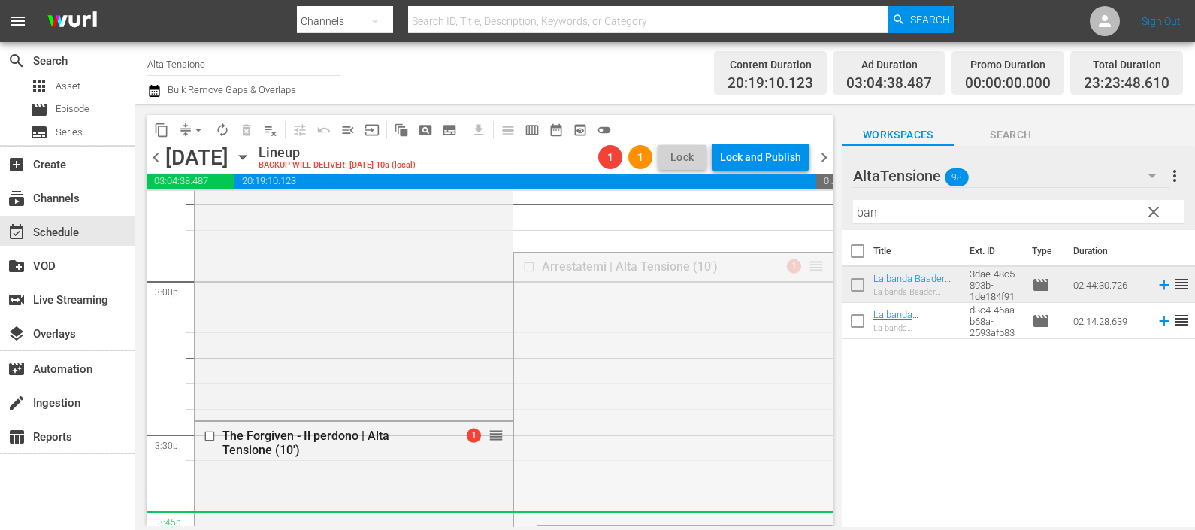
drag, startPoint x: 803, startPoint y: 263, endPoint x: 768, endPoint y: 511, distance: 250.5
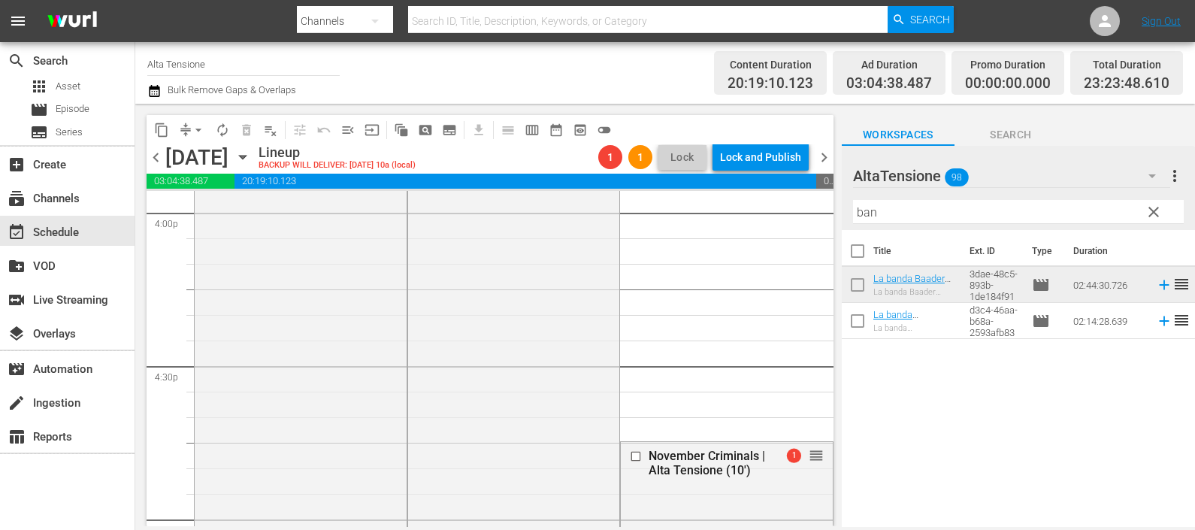
scroll to position [4791, 0]
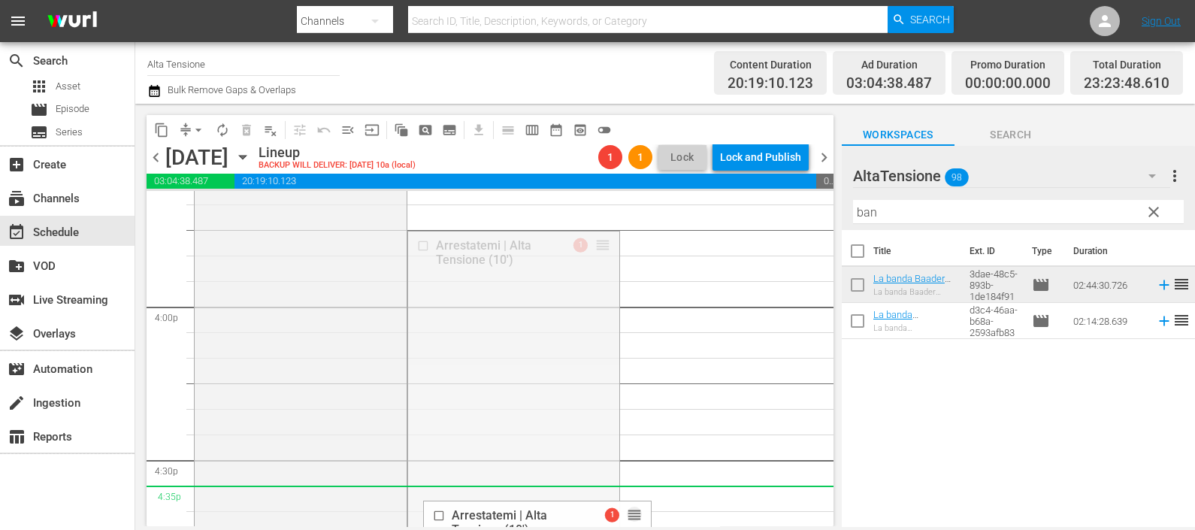
drag, startPoint x: 586, startPoint y: 241, endPoint x: 530, endPoint y: 498, distance: 263.1
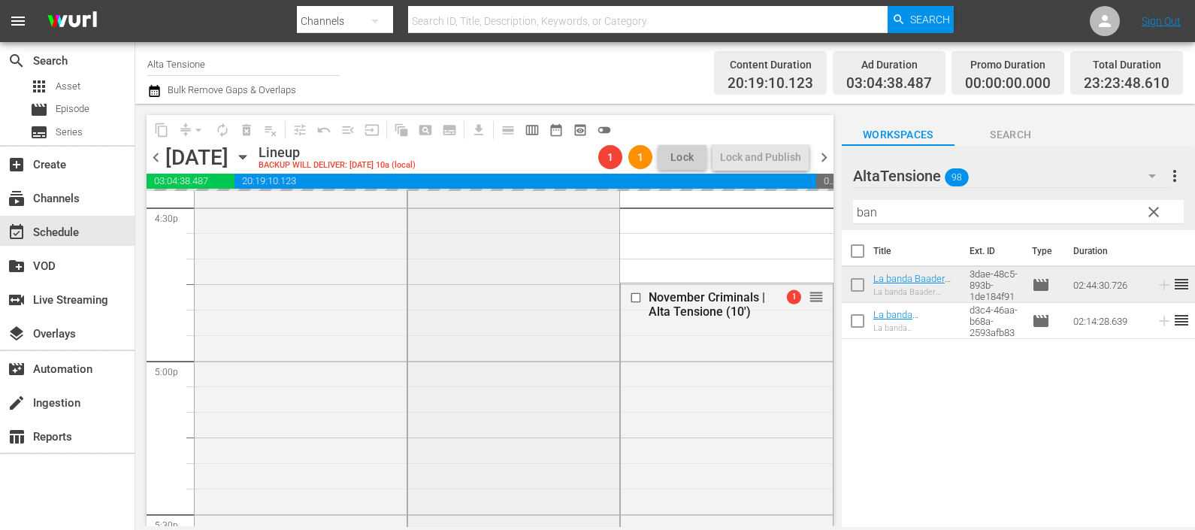
scroll to position [5072, 0]
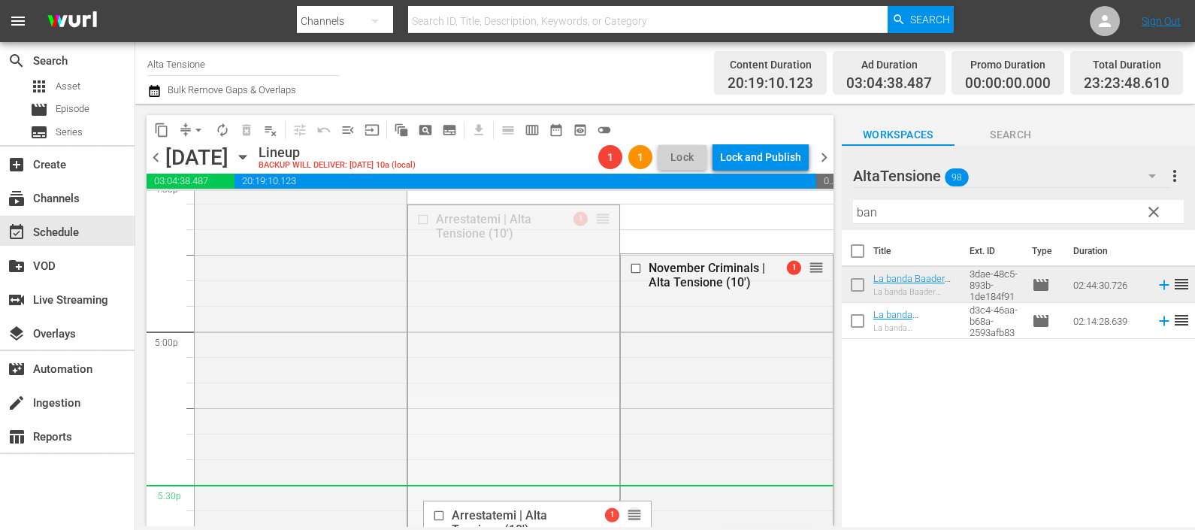
drag, startPoint x: 594, startPoint y: 217, endPoint x: 552, endPoint y: 507, distance: 292.4
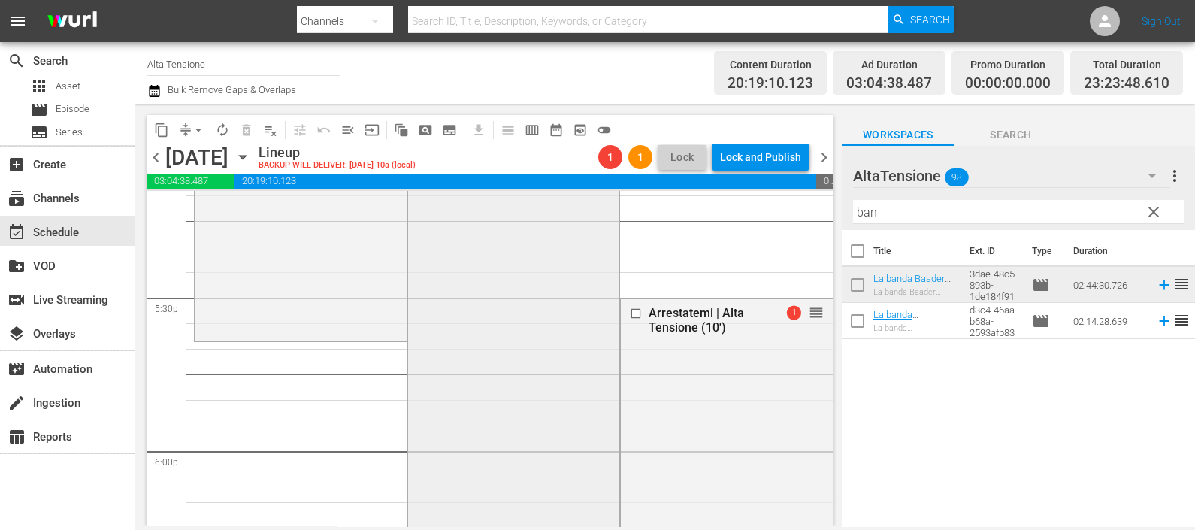
scroll to position [5260, 0]
drag, startPoint x: 806, startPoint y: 309, endPoint x: 800, endPoint y: 346, distance: 37.4
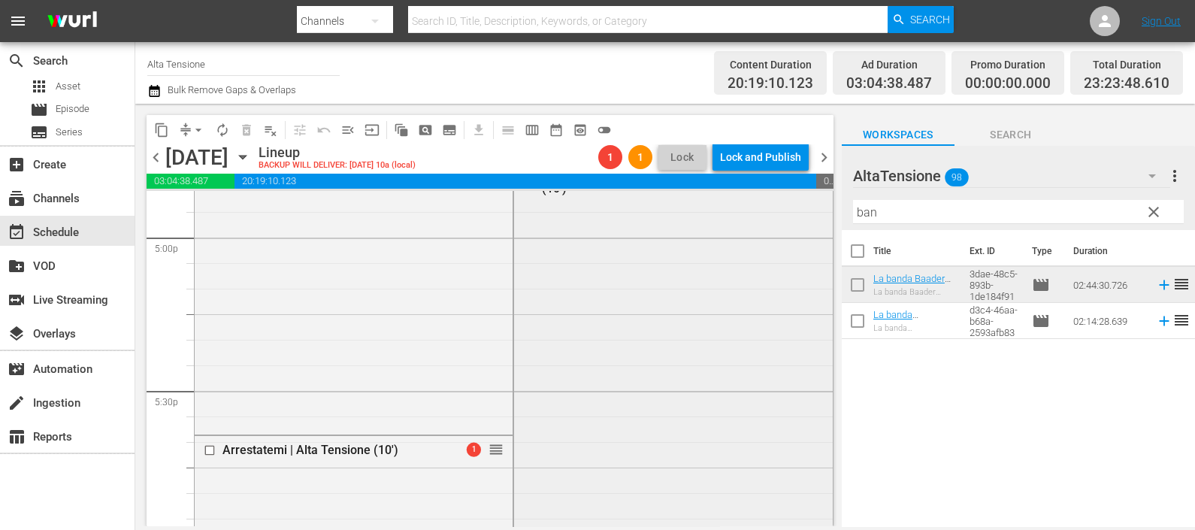
scroll to position [5072, 0]
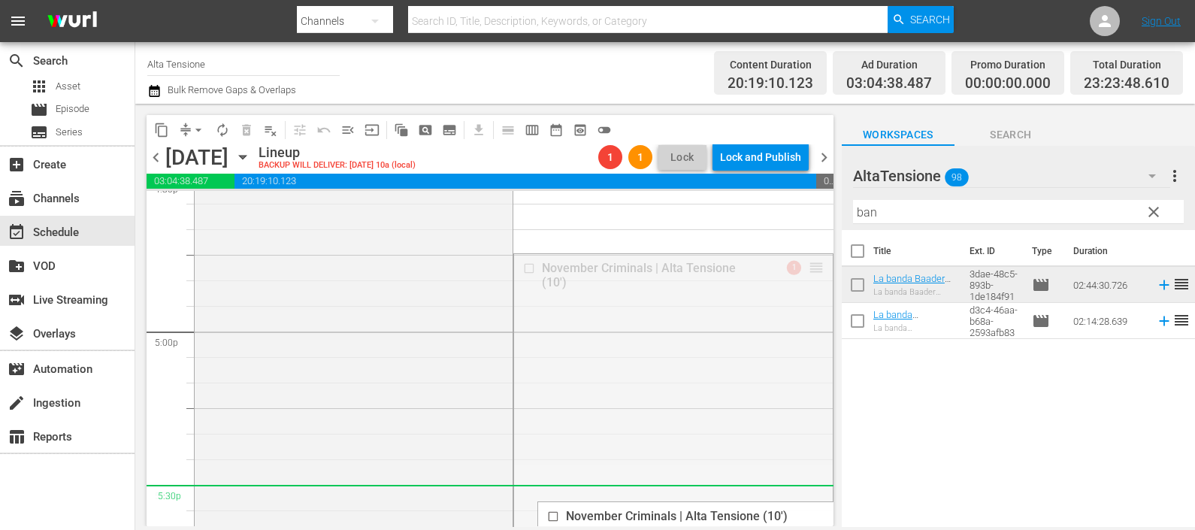
drag, startPoint x: 794, startPoint y: 265, endPoint x: 767, endPoint y: 492, distance: 229.3
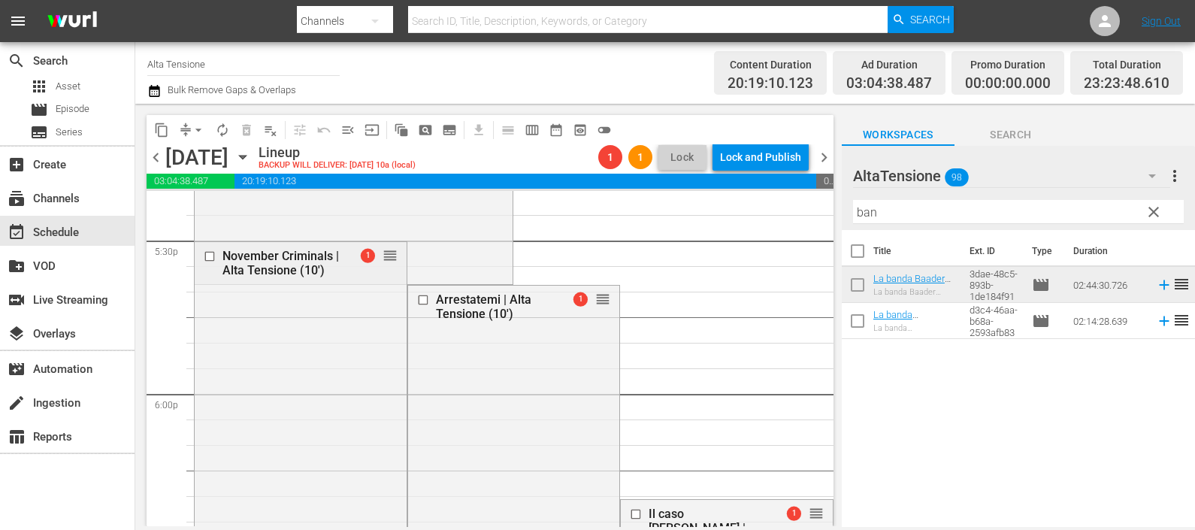
scroll to position [5354, 0]
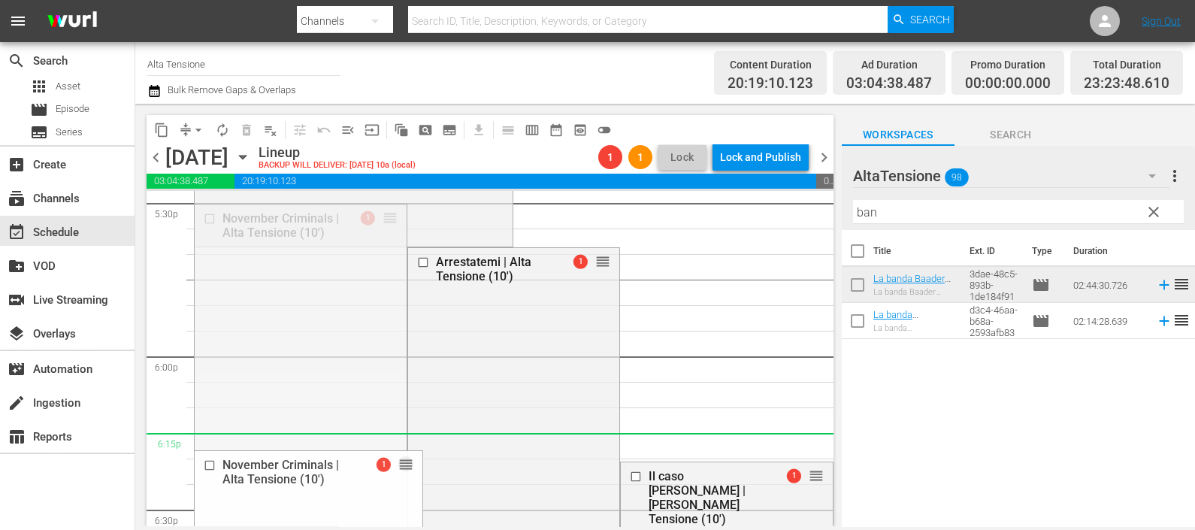
drag, startPoint x: 380, startPoint y: 214, endPoint x: 383, endPoint y: 455, distance: 241.3
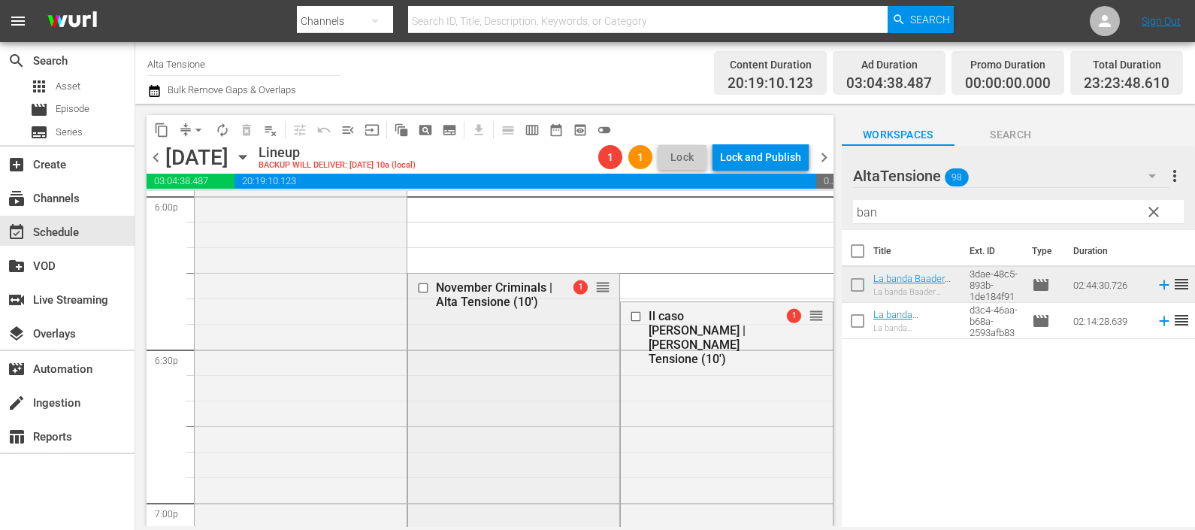
scroll to position [5542, 0]
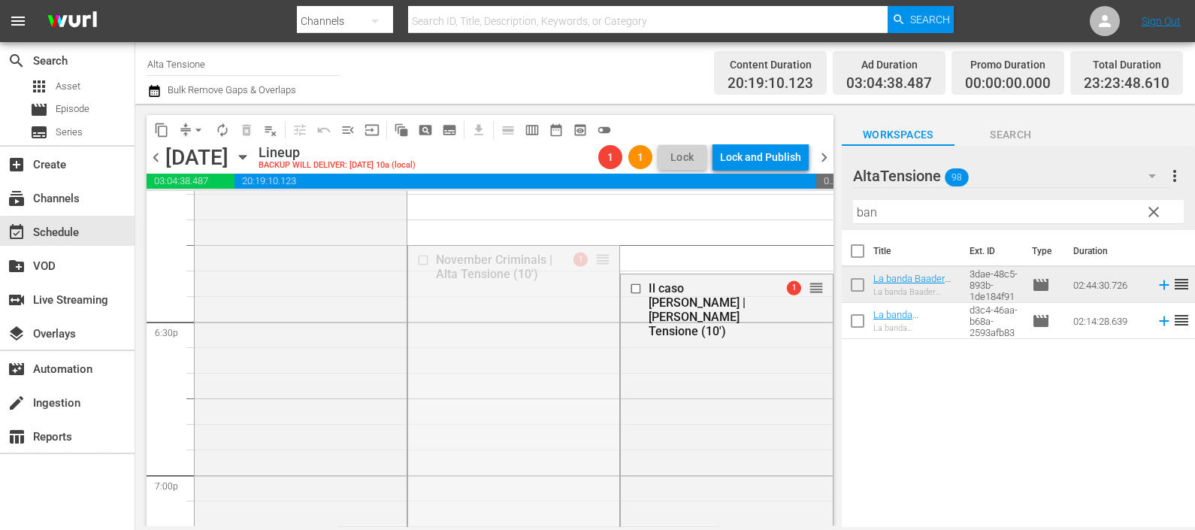
drag, startPoint x: 593, startPoint y: 259, endPoint x: 545, endPoint y: 479, distance: 224.7
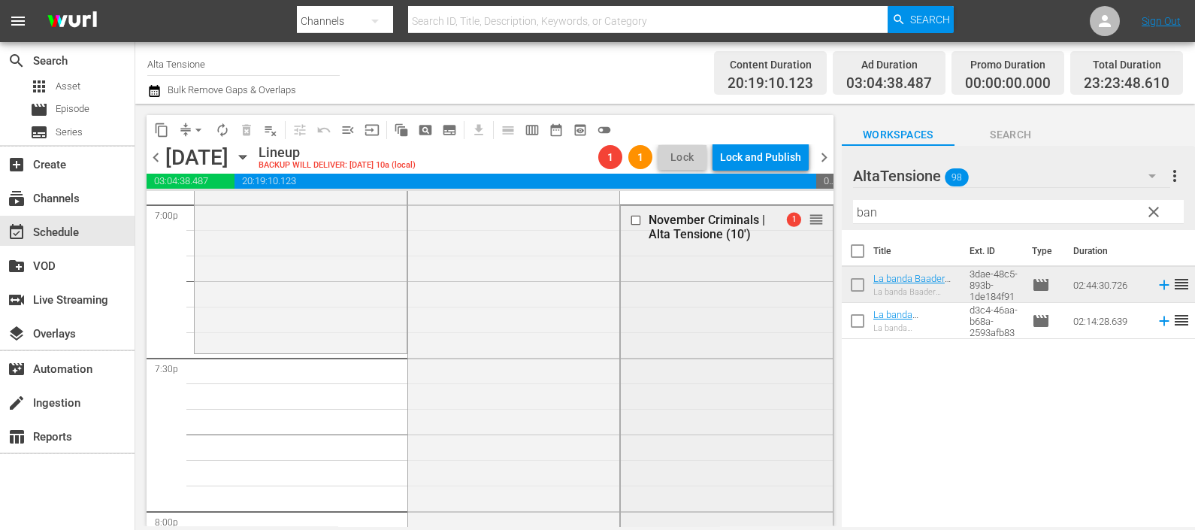
scroll to position [5824, 0]
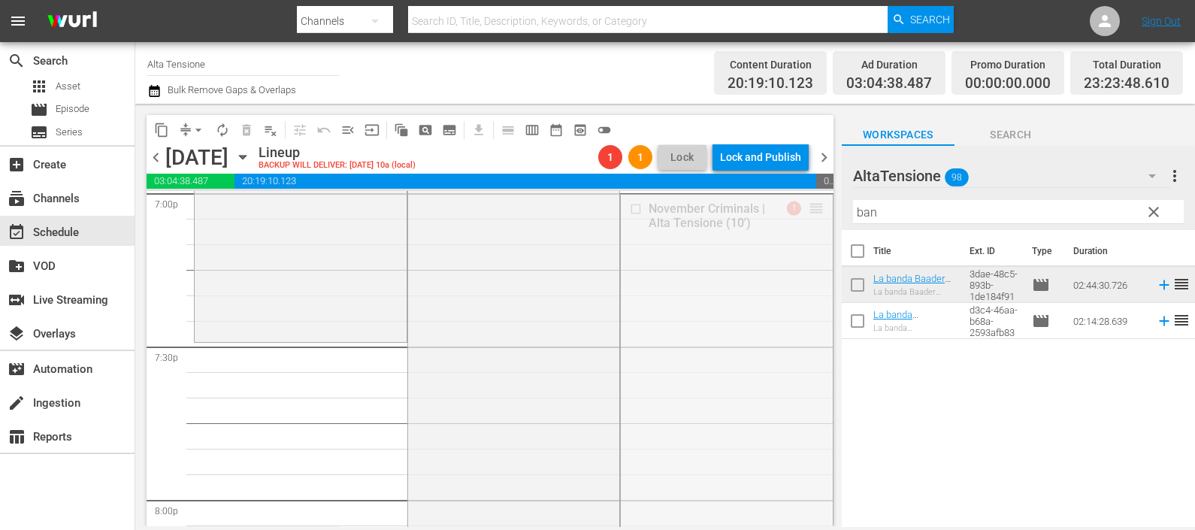
drag, startPoint x: 800, startPoint y: 211, endPoint x: 793, endPoint y: 352, distance: 140.7
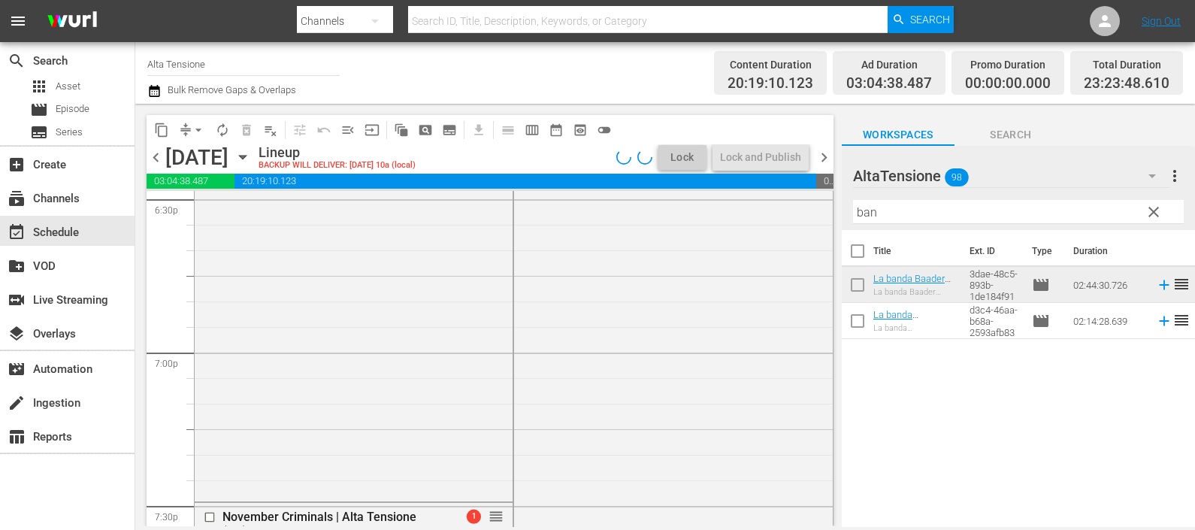
scroll to position [5636, 0]
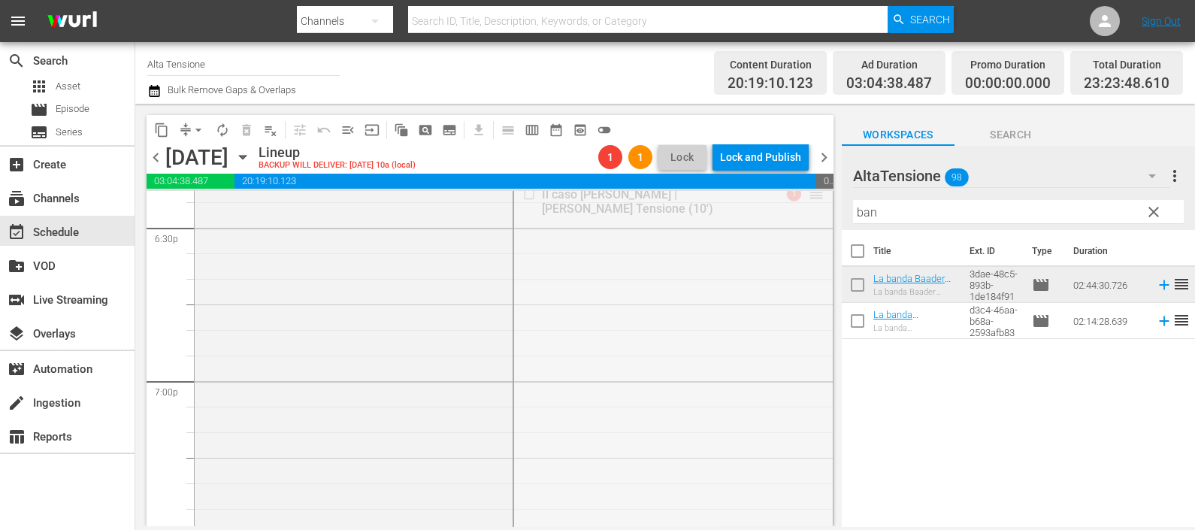
drag, startPoint x: 800, startPoint y: 196, endPoint x: 744, endPoint y: 481, distance: 290.4
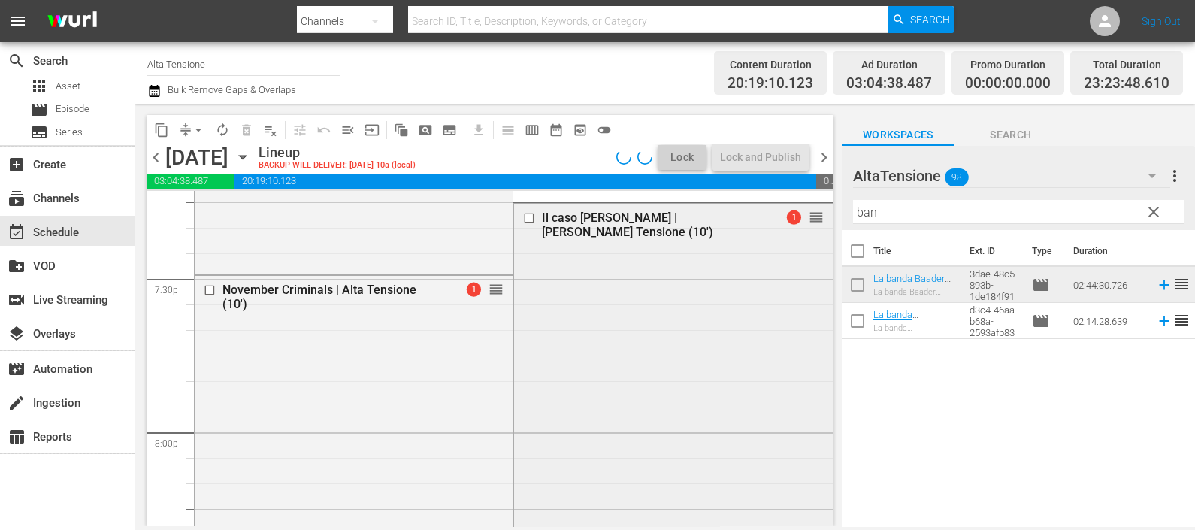
scroll to position [5918, 0]
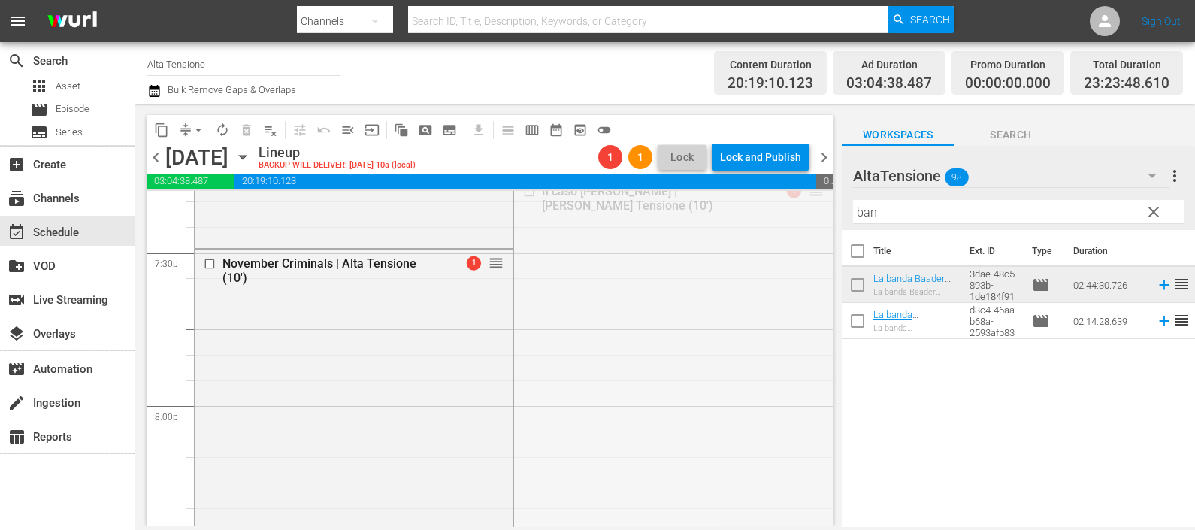
drag, startPoint x: 797, startPoint y: 196, endPoint x: 771, endPoint y: 487, distance: 292.0
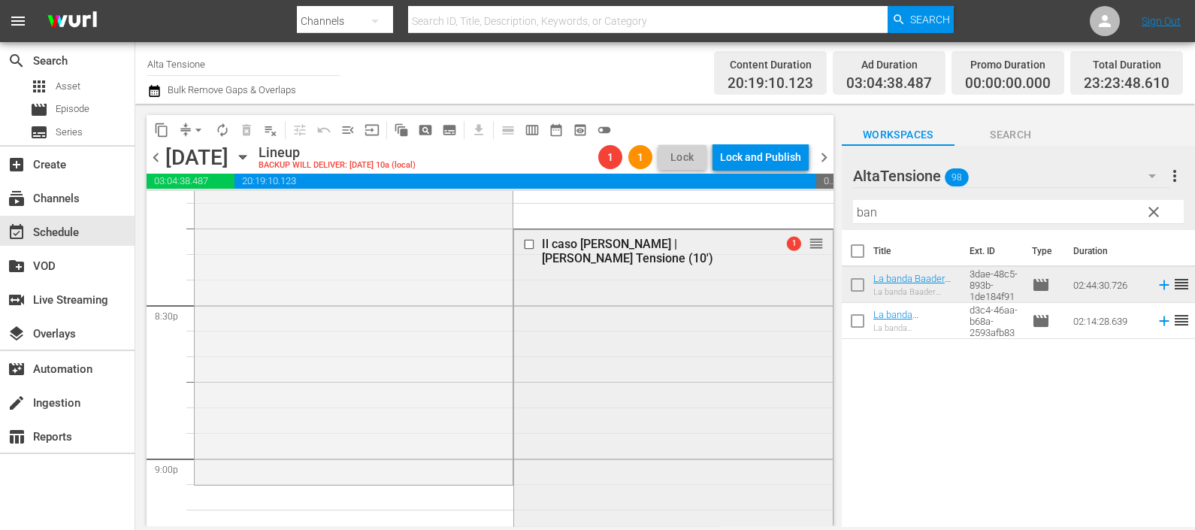
scroll to position [6200, 0]
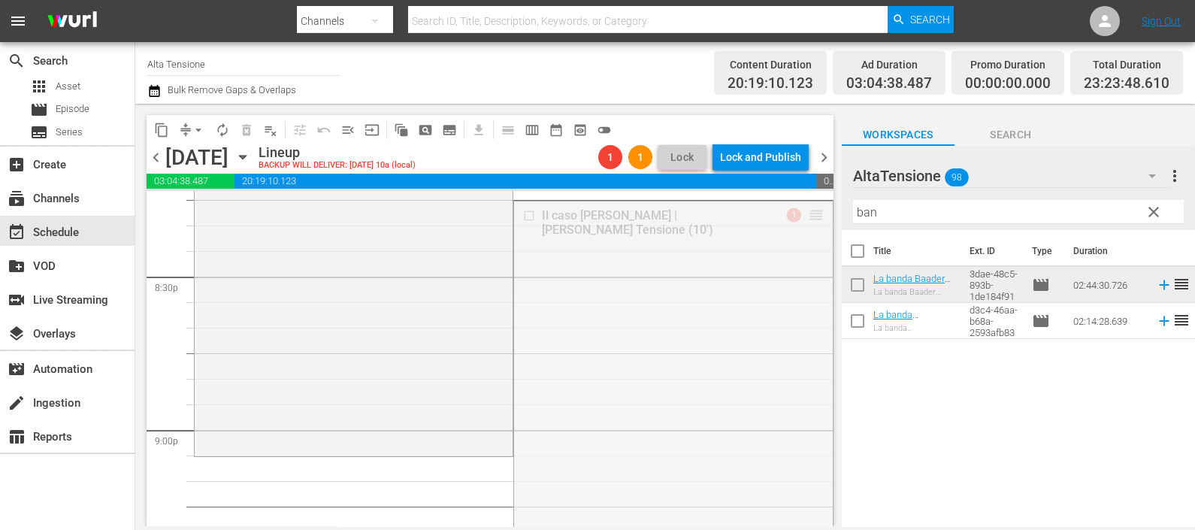
drag, startPoint x: 801, startPoint y: 219, endPoint x: 757, endPoint y: 473, distance: 257.9
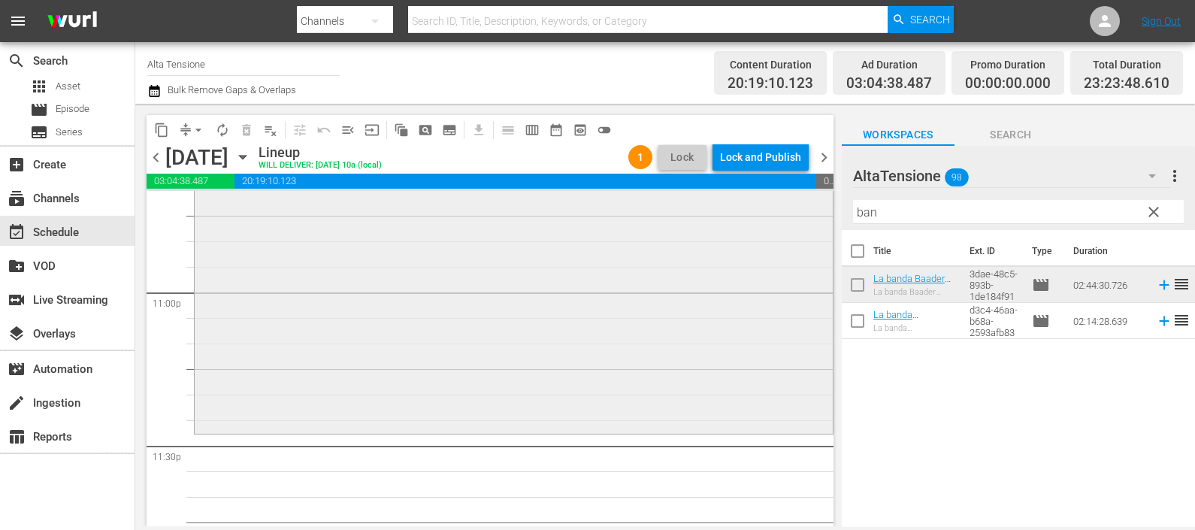
scroll to position [6952, 0]
drag, startPoint x: 885, startPoint y: 217, endPoint x: 818, endPoint y: 206, distance: 67.8
click at [818, 206] on div "content_copy compress arrow_drop_down autorenew_outlined delete_forever_outline…" at bounding box center [665, 315] width 1060 height 422
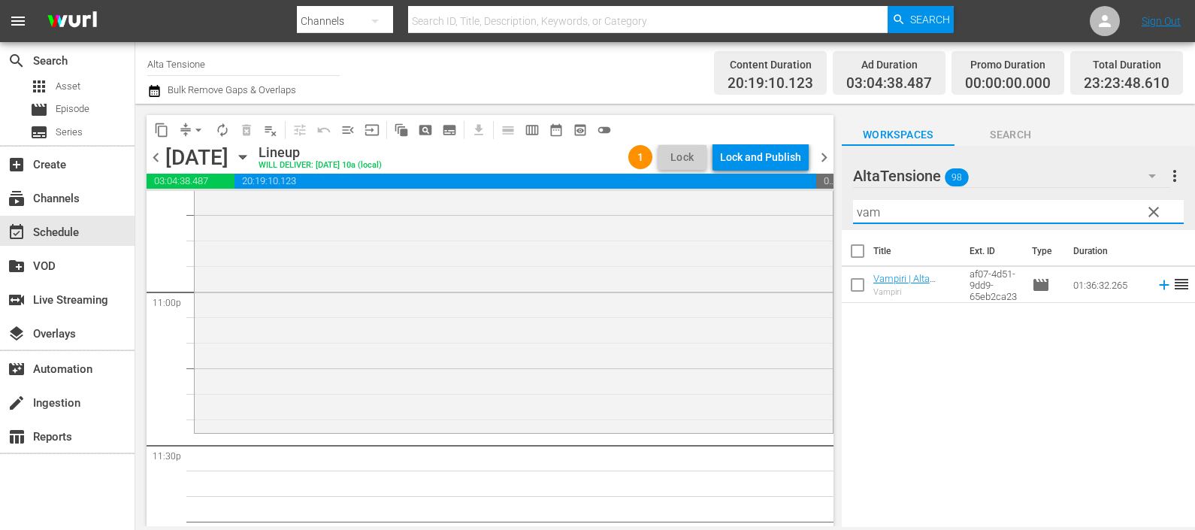
type input "vam"
